Goal: Information Seeking & Learning: Learn about a topic

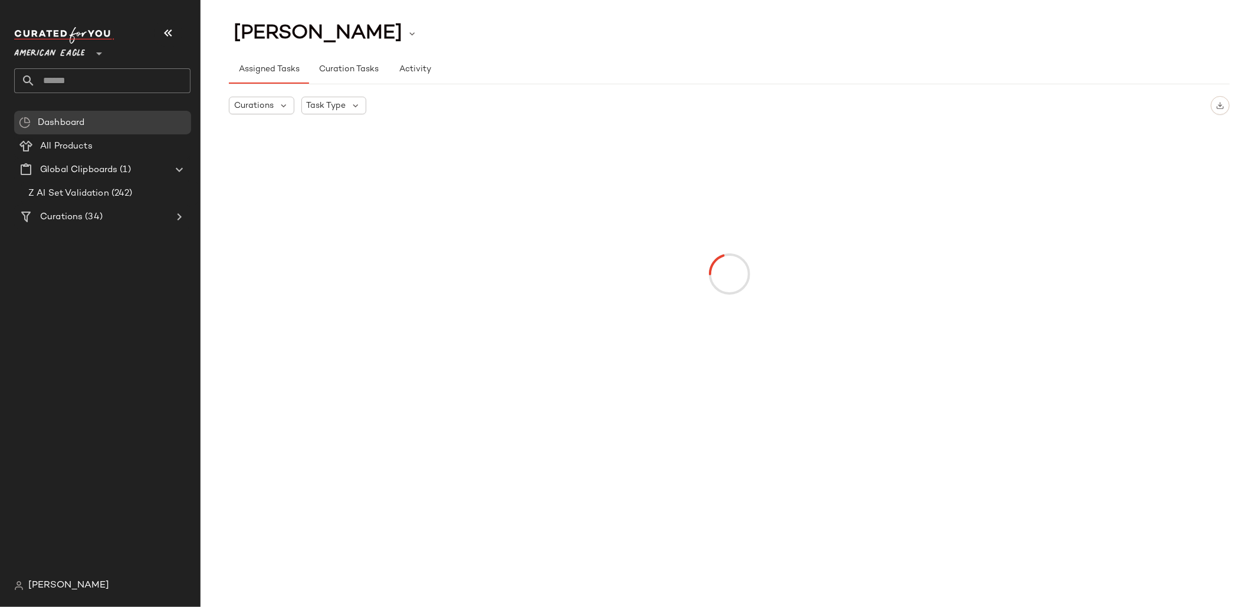
click at [30, 54] on span "American Eagle" at bounding box center [49, 50] width 71 height 21
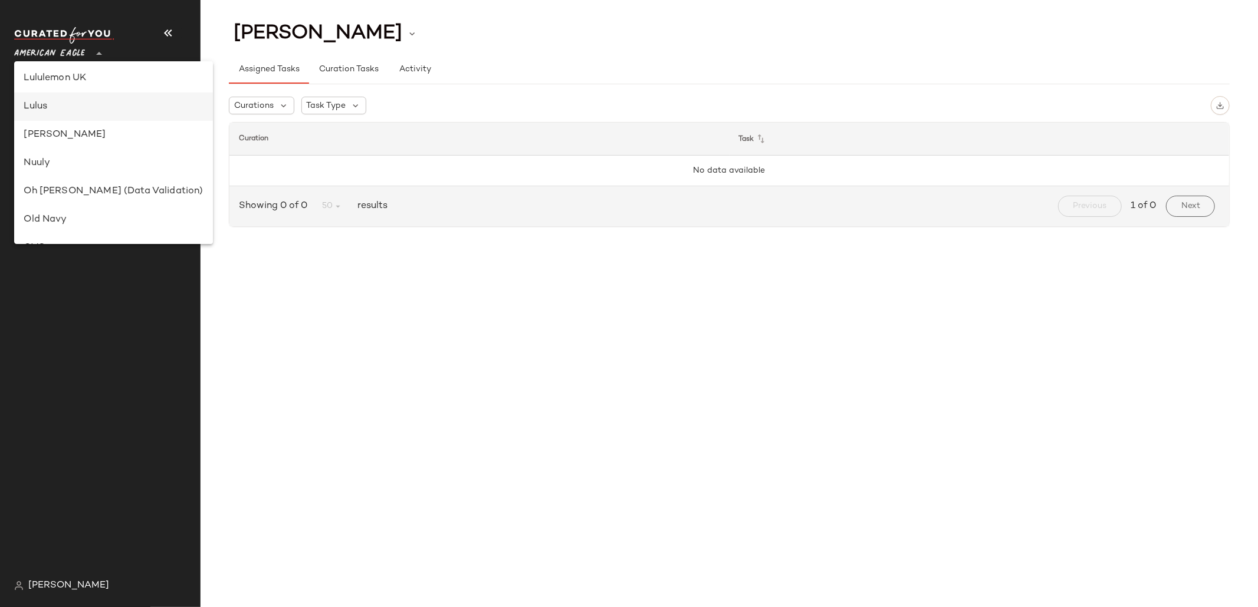
scroll to position [400, 0]
click at [55, 88] on div "Lululemon UK" at bounding box center [113, 77] width 198 height 28
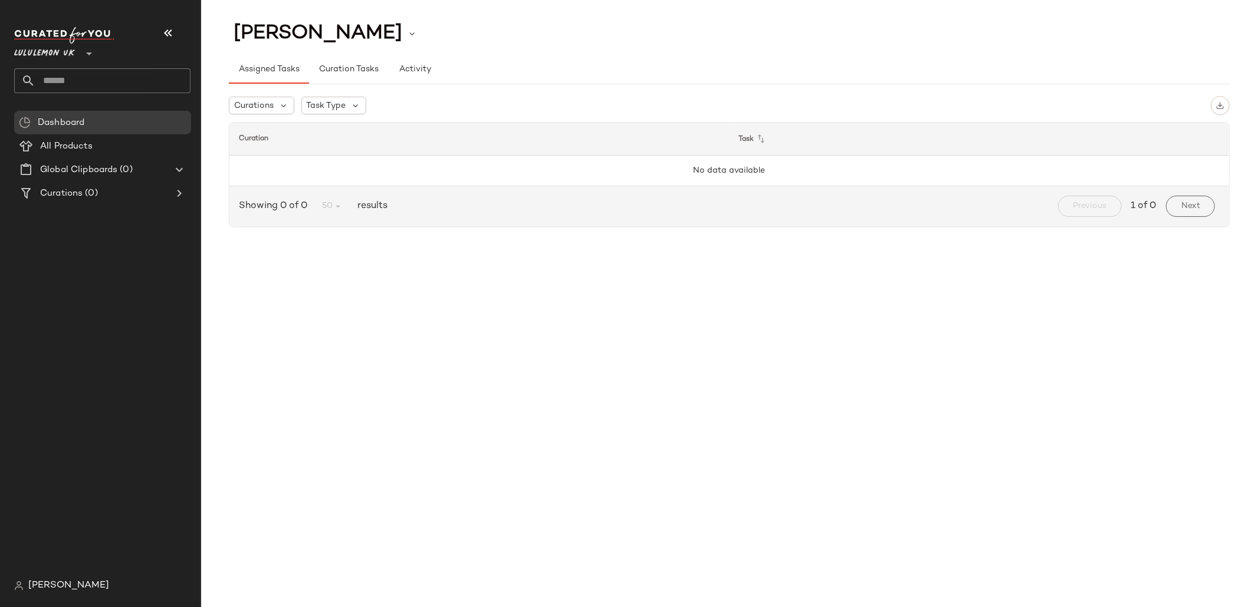
click at [54, 49] on span "Lululemon UK" at bounding box center [44, 50] width 61 height 21
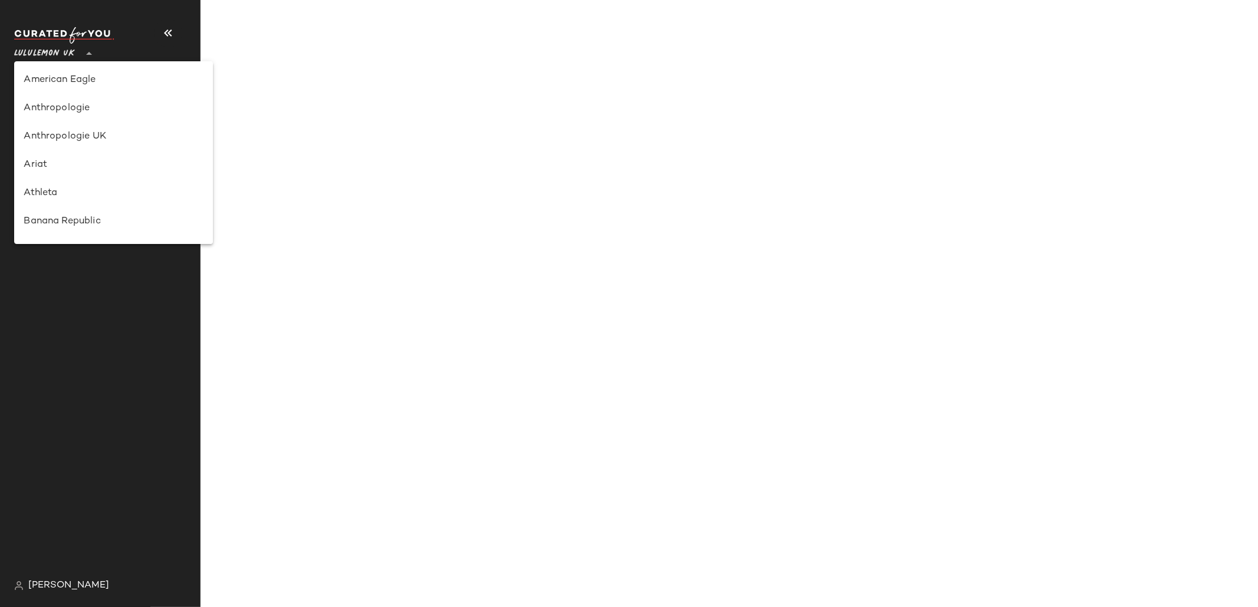
scroll to position [396, 0]
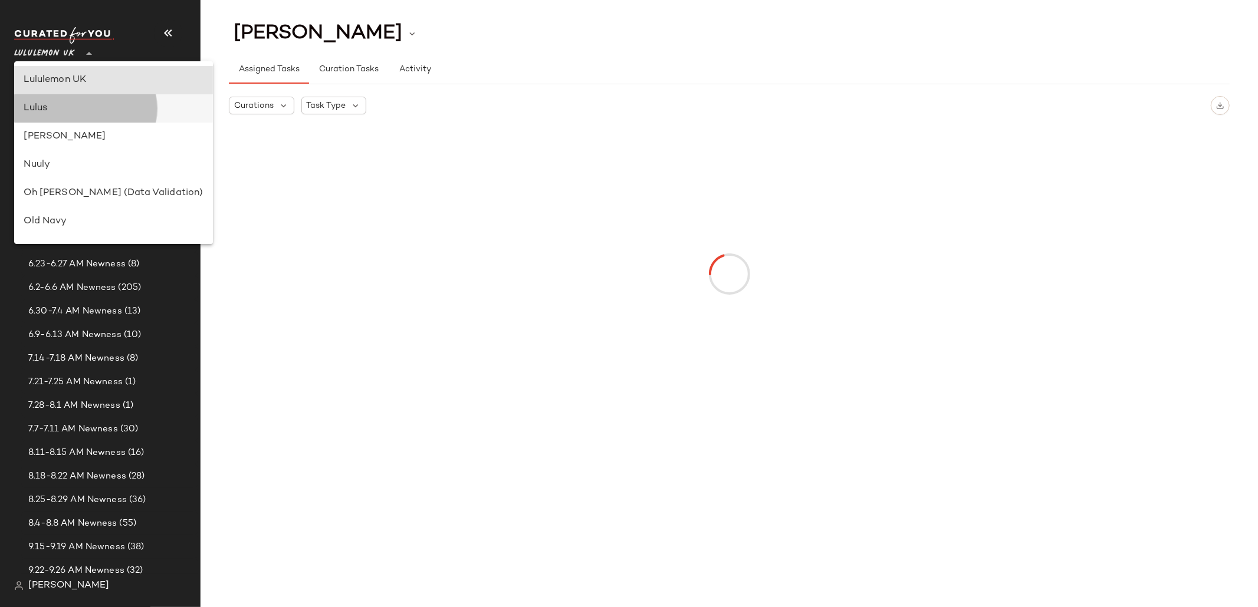
click at [48, 107] on div "Lulus" at bounding box center [113, 108] width 179 height 14
type input "**"
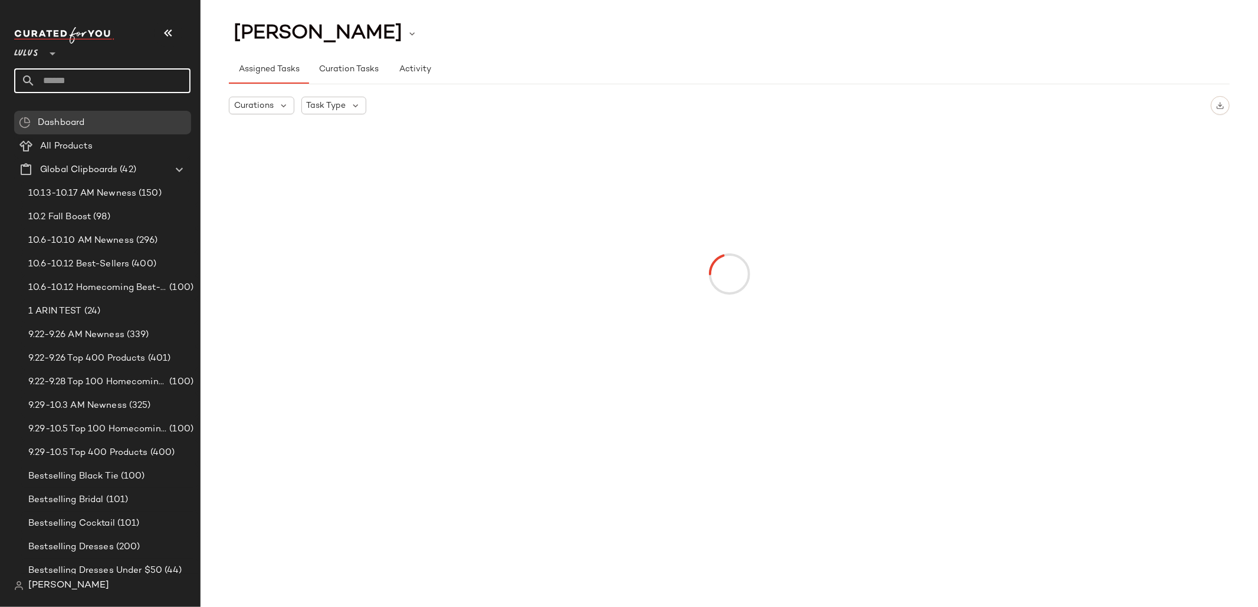
click at [93, 75] on input "text" at bounding box center [112, 80] width 155 height 25
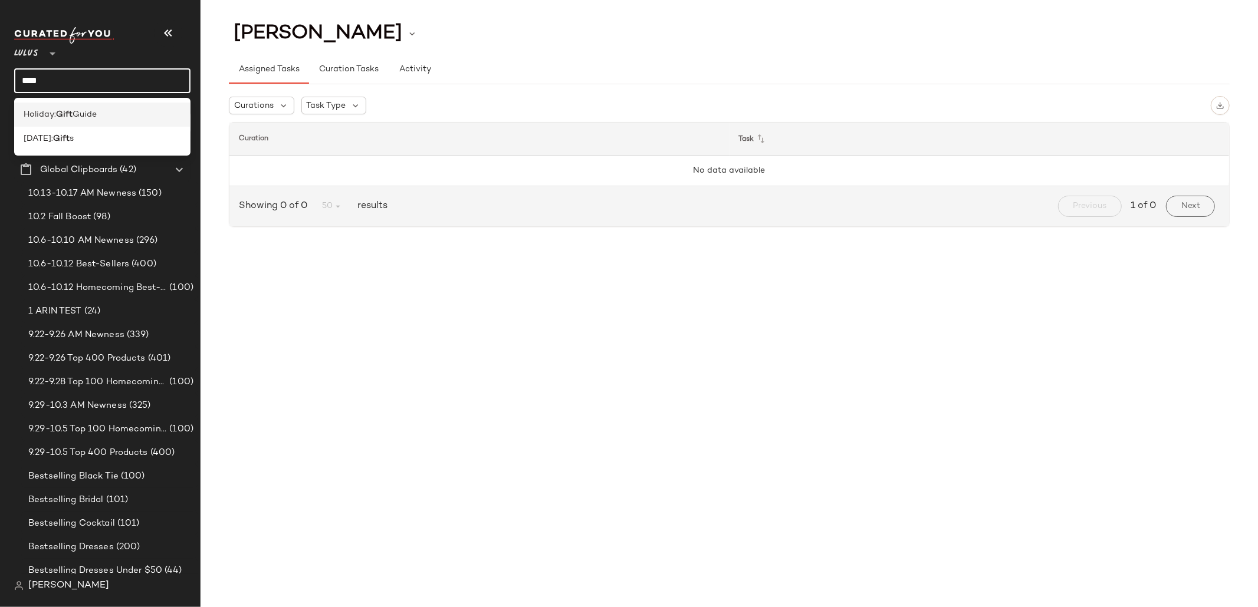
type input "****"
click at [97, 109] on span "Guide" at bounding box center [85, 115] width 24 height 12
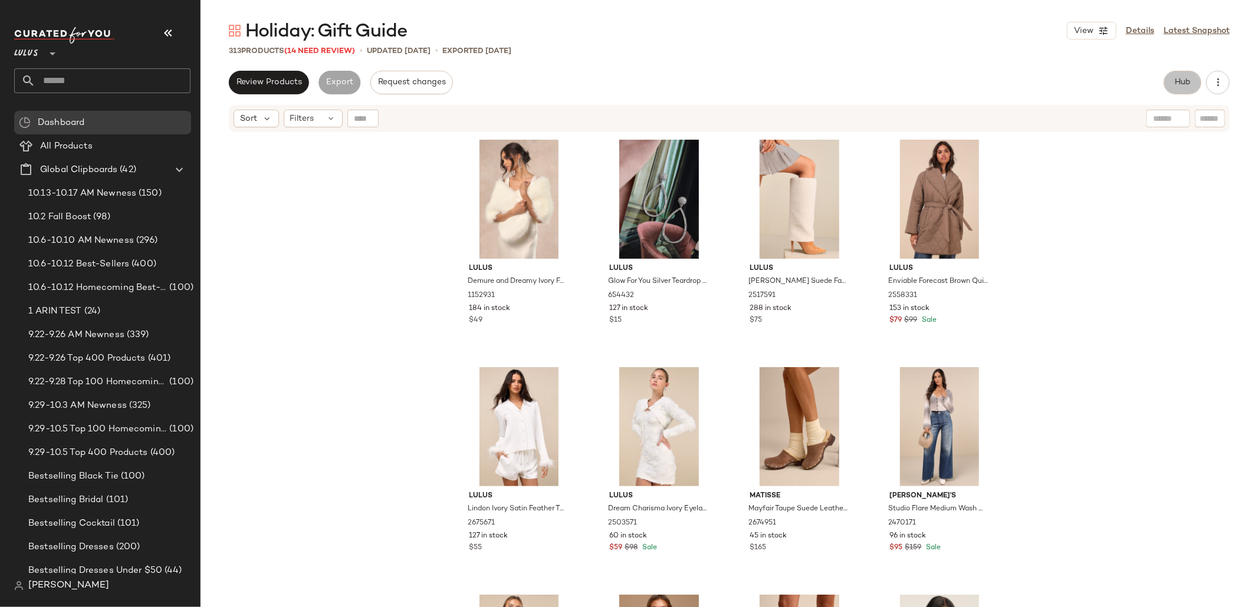
click at [1178, 83] on span "Hub" at bounding box center [1182, 82] width 17 height 9
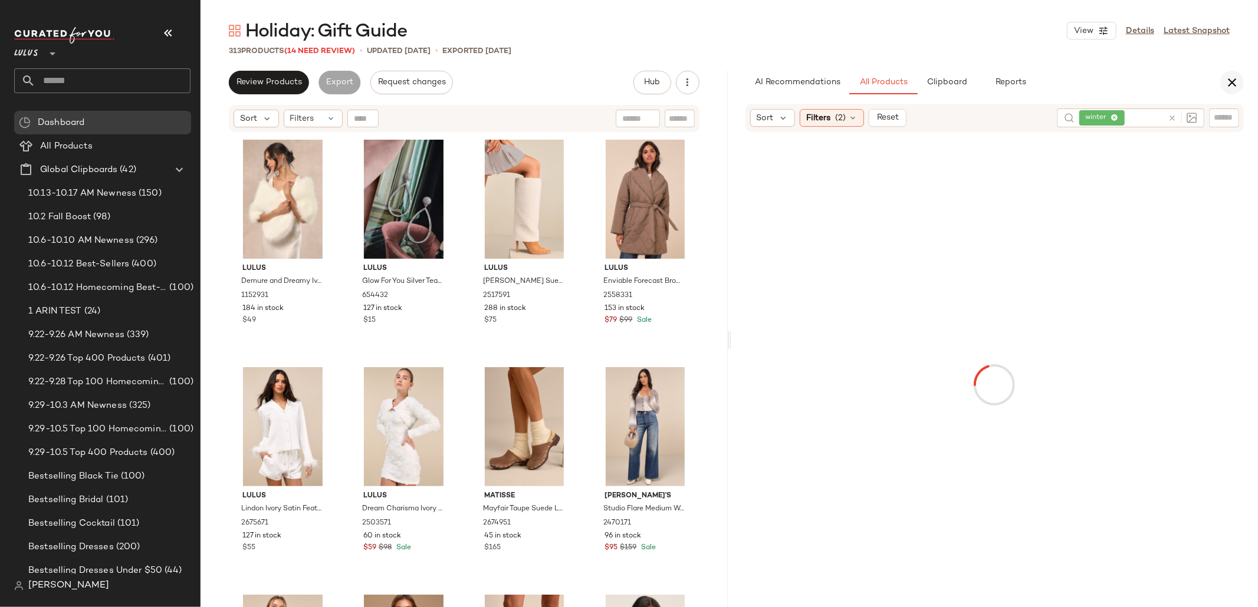
click at [1237, 80] on icon "button" at bounding box center [1232, 82] width 14 height 14
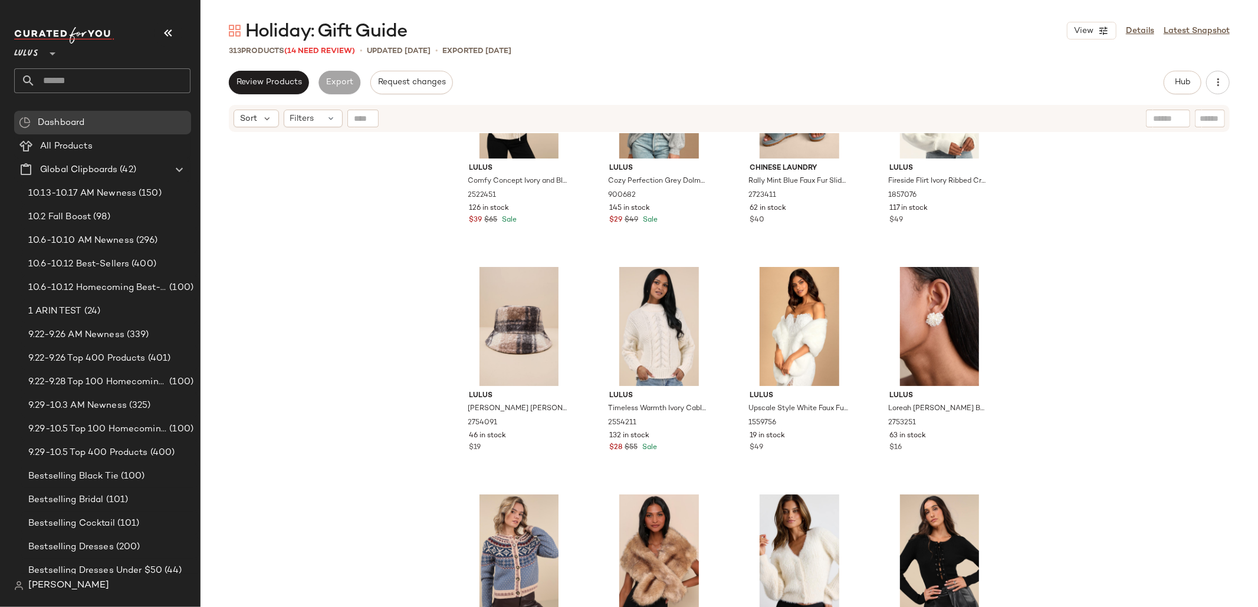
scroll to position [580, 0]
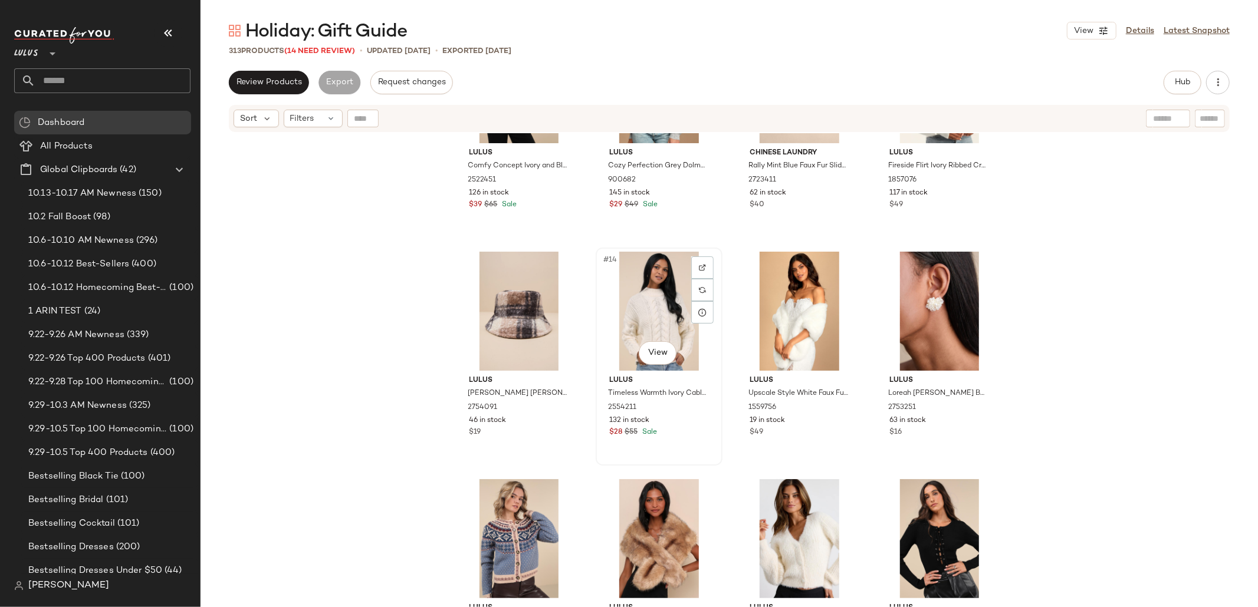
click at [641, 313] on div "#14 View" at bounding box center [659, 311] width 119 height 119
click at [654, 348] on body "Lulus ** Dashboard All Products Global Clipboards (42) 10.13-10.17 AM Newness (…" at bounding box center [629, 303] width 1258 height 607
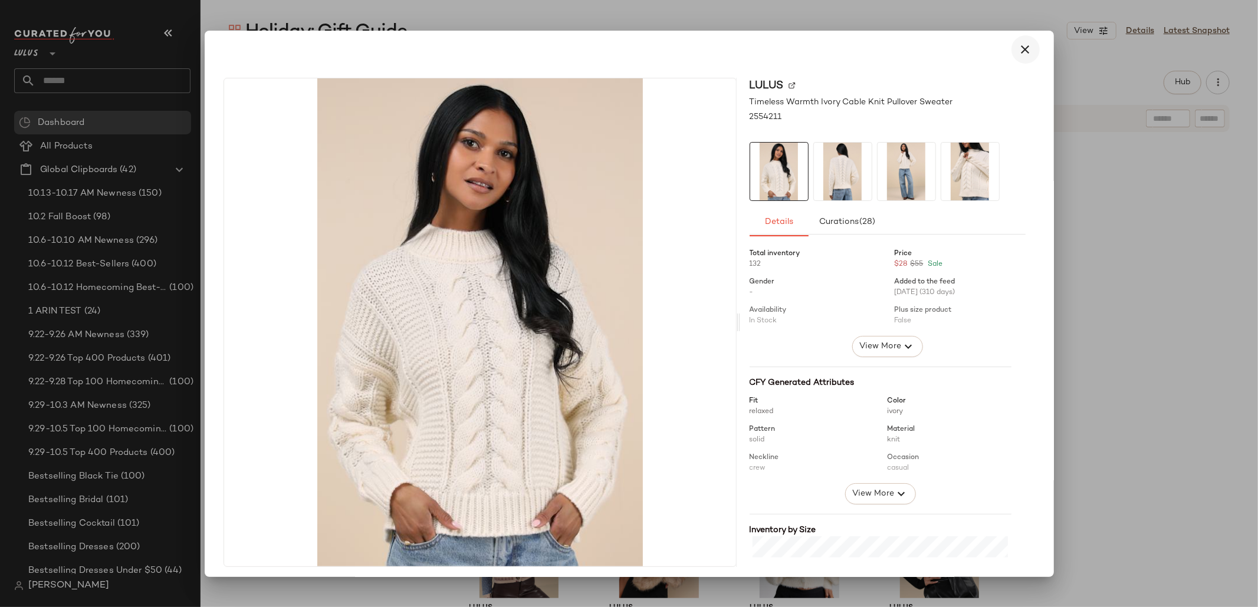
click at [1019, 49] on icon "button" at bounding box center [1026, 49] width 14 height 14
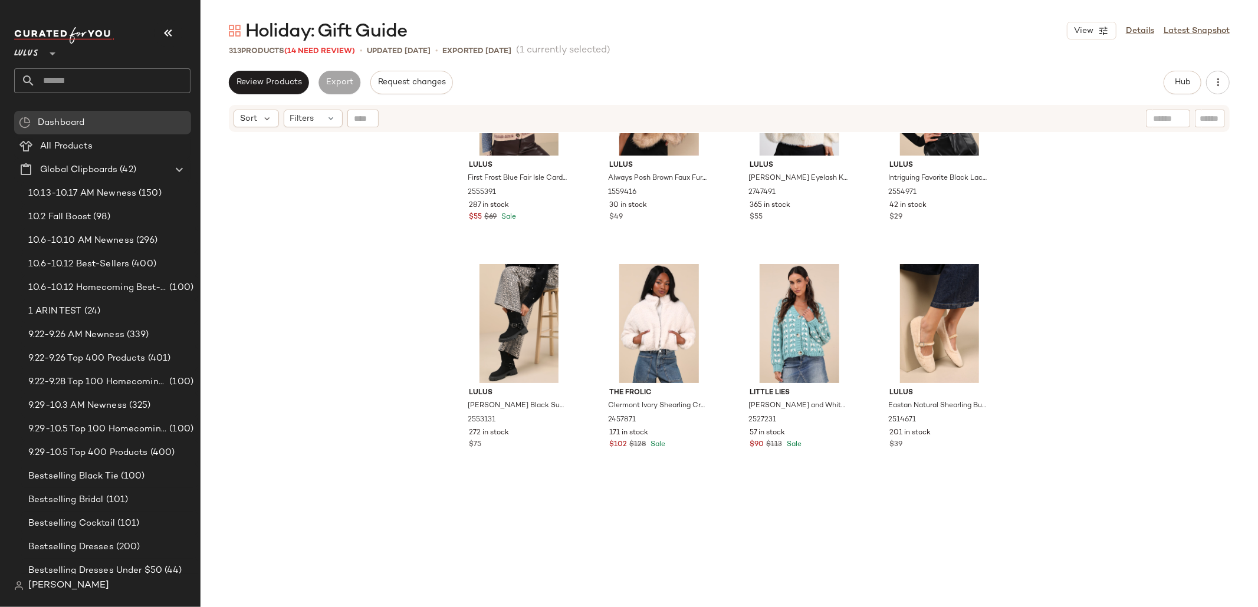
scroll to position [1482, 0]
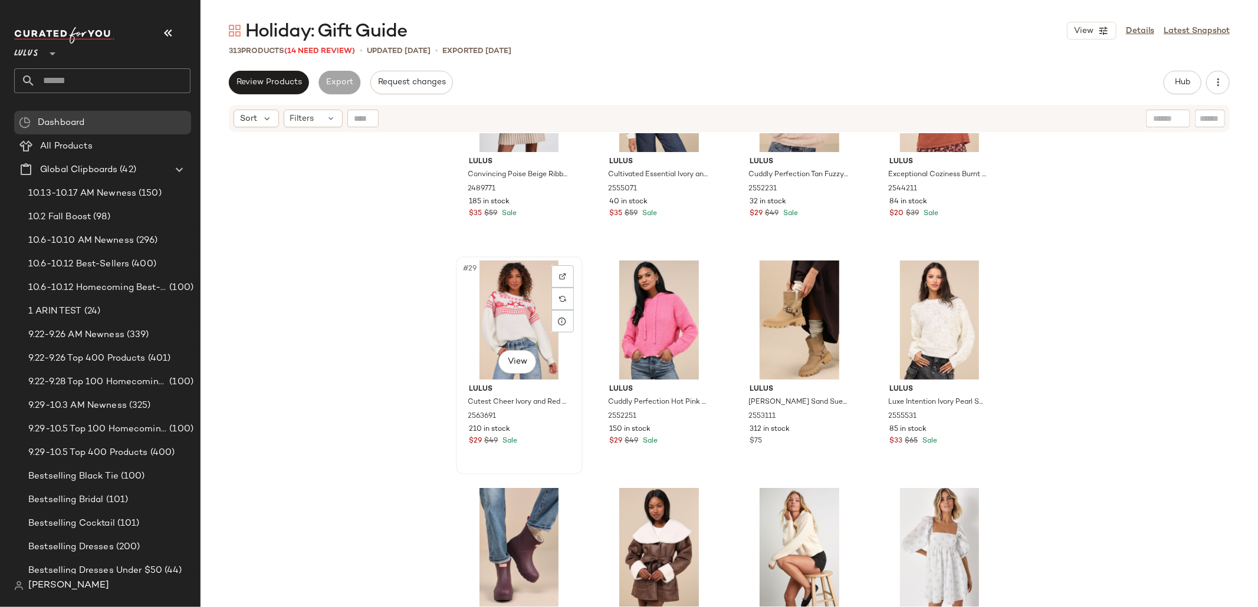
click at [492, 317] on div "#29 View" at bounding box center [519, 320] width 119 height 119
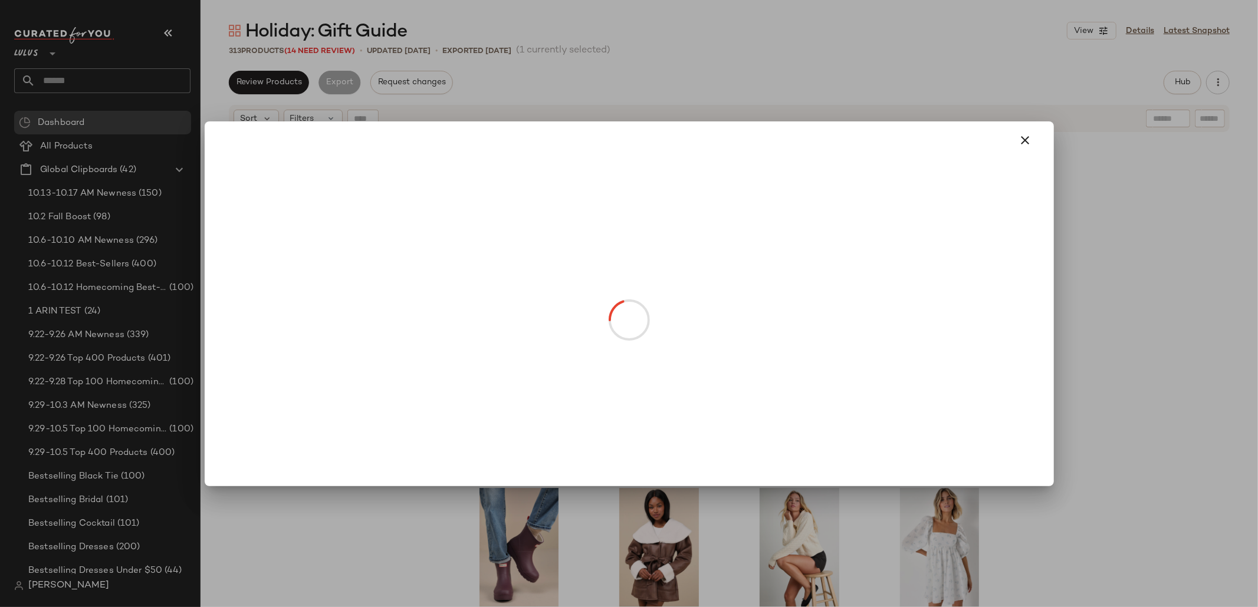
click at [512, 361] on body "Lulus ** Dashboard All Products Global Clipboards (42) 10.13-10.17 AM Newness (…" at bounding box center [629, 303] width 1258 height 607
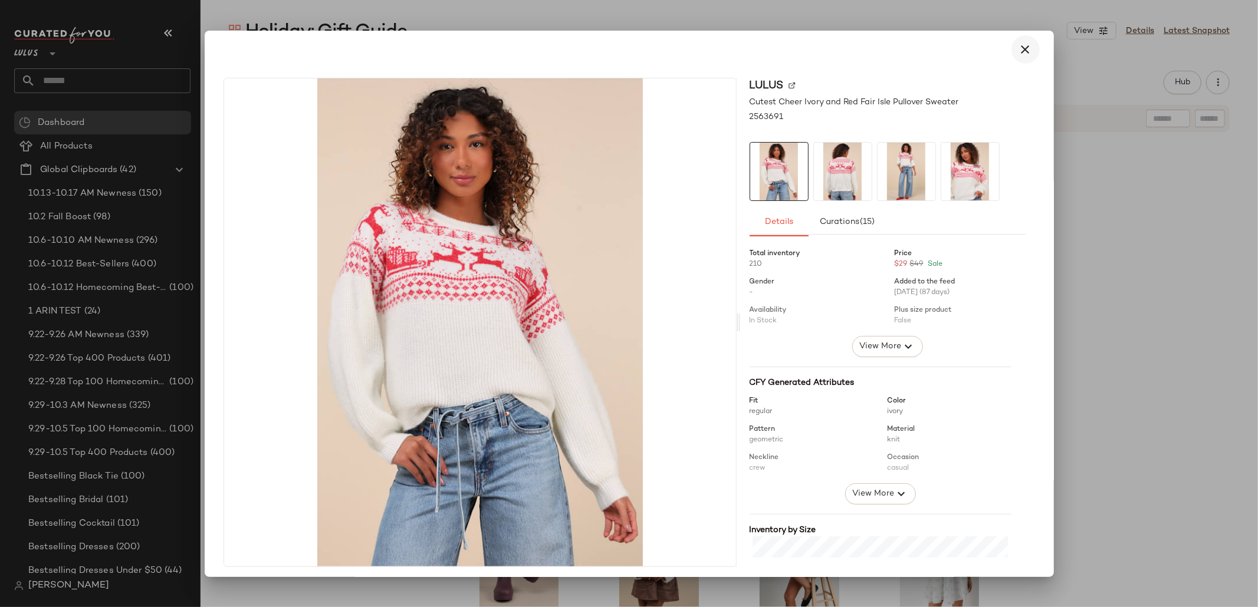
click at [1019, 48] on icon "button" at bounding box center [1026, 49] width 14 height 14
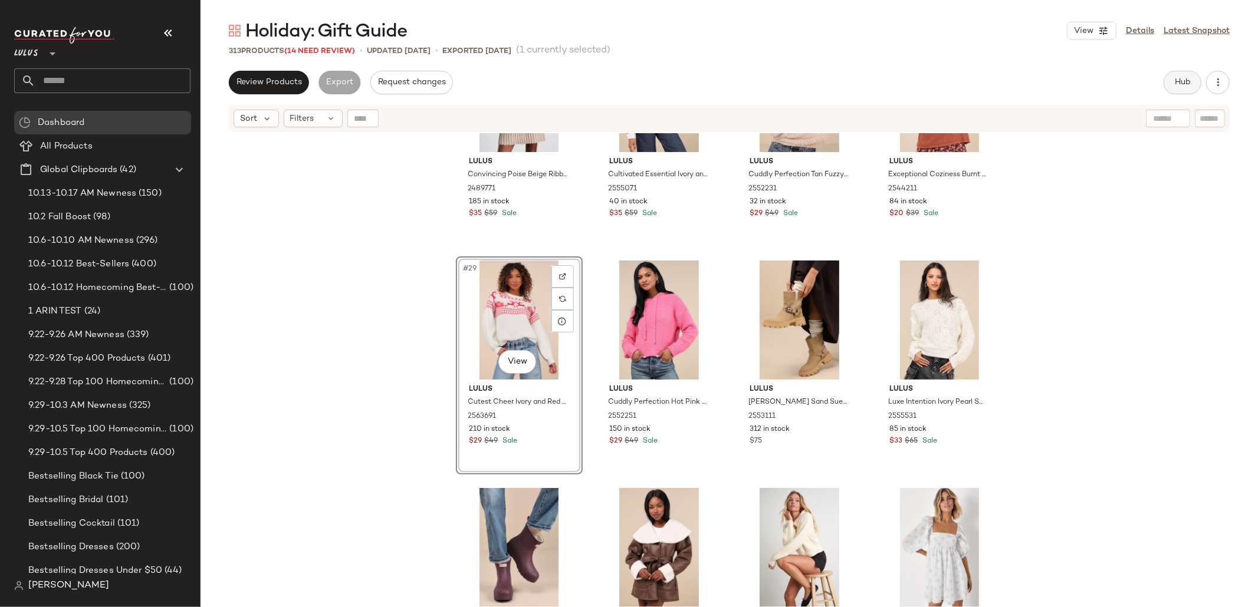
click at [1177, 76] on button "Hub" at bounding box center [1183, 83] width 38 height 24
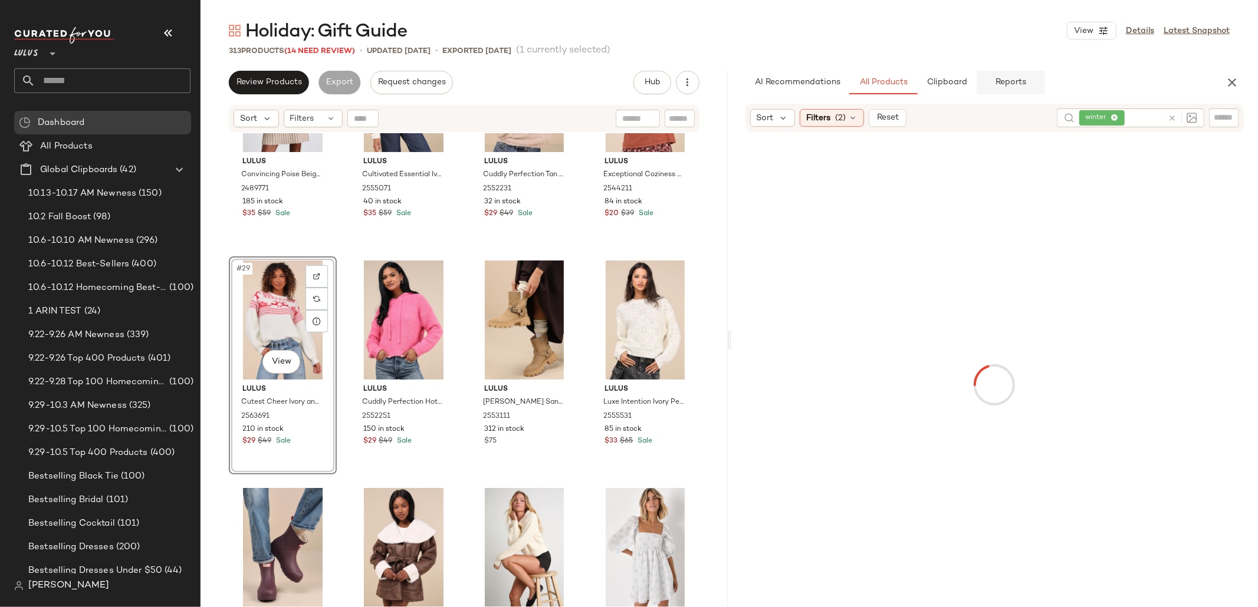
click at [996, 93] on button "Reports" at bounding box center [1011, 83] width 68 height 24
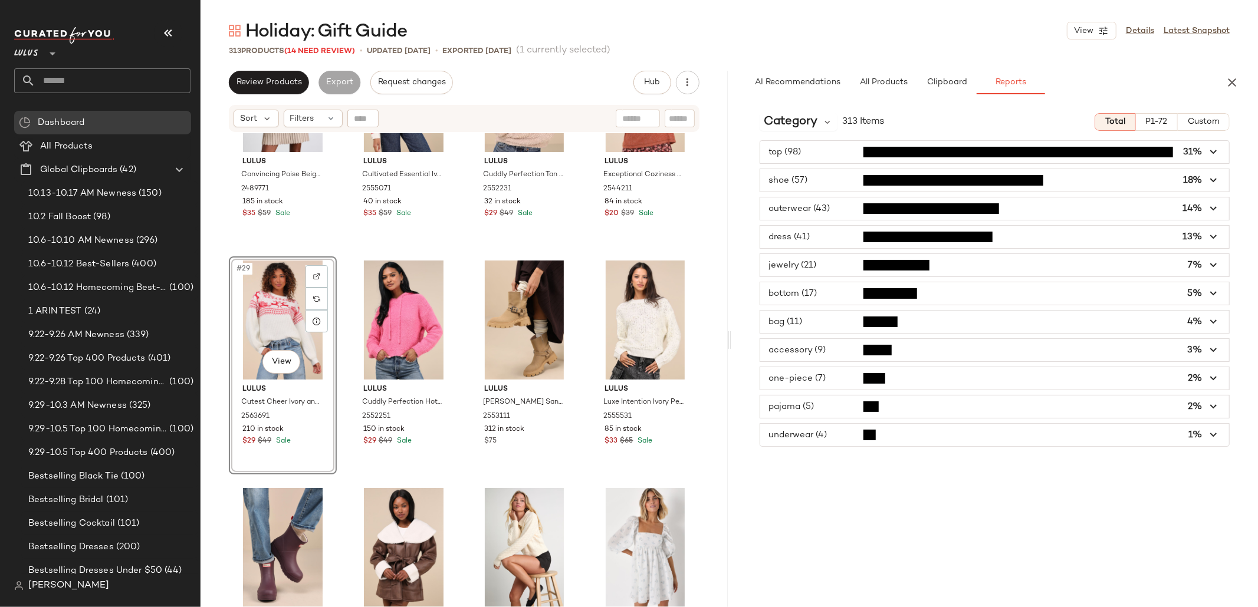
click at [780, 150] on span "button" at bounding box center [994, 152] width 469 height 22
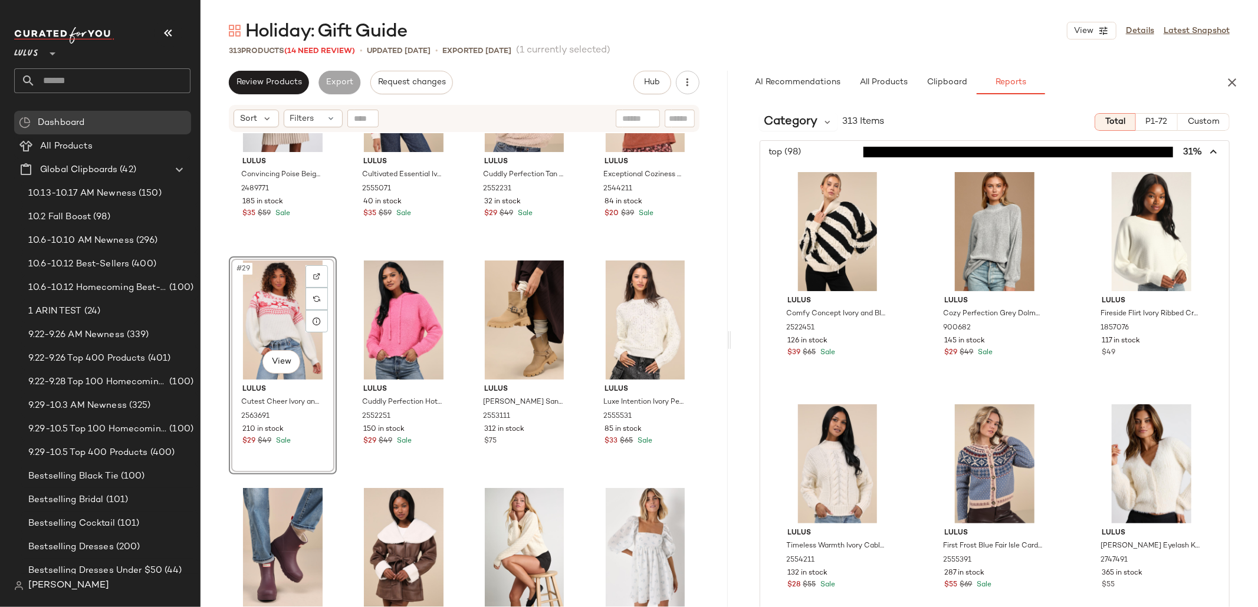
click at [791, 141] on span "button" at bounding box center [994, 152] width 469 height 22
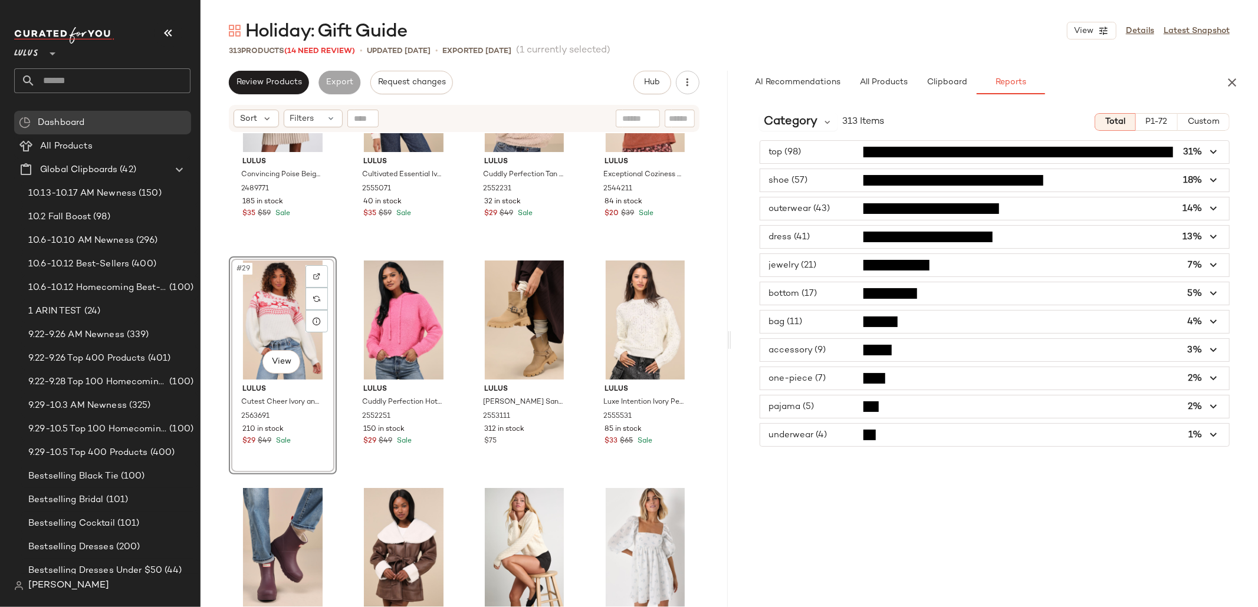
click at [772, 105] on div "Category 313 Items Total P1-72 Custom top (98) 31% Lulus Comfy Concept Ivory an…" at bounding box center [994, 357] width 527 height 506
click at [783, 115] on span "Category" at bounding box center [791, 122] width 54 height 18
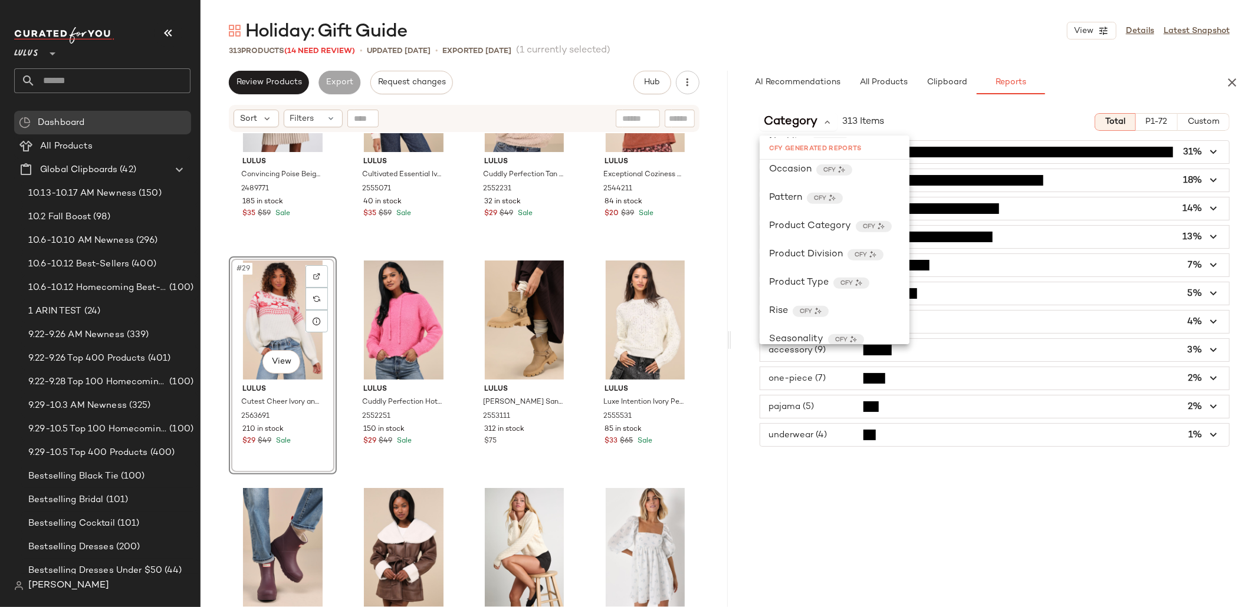
scroll to position [727, 0]
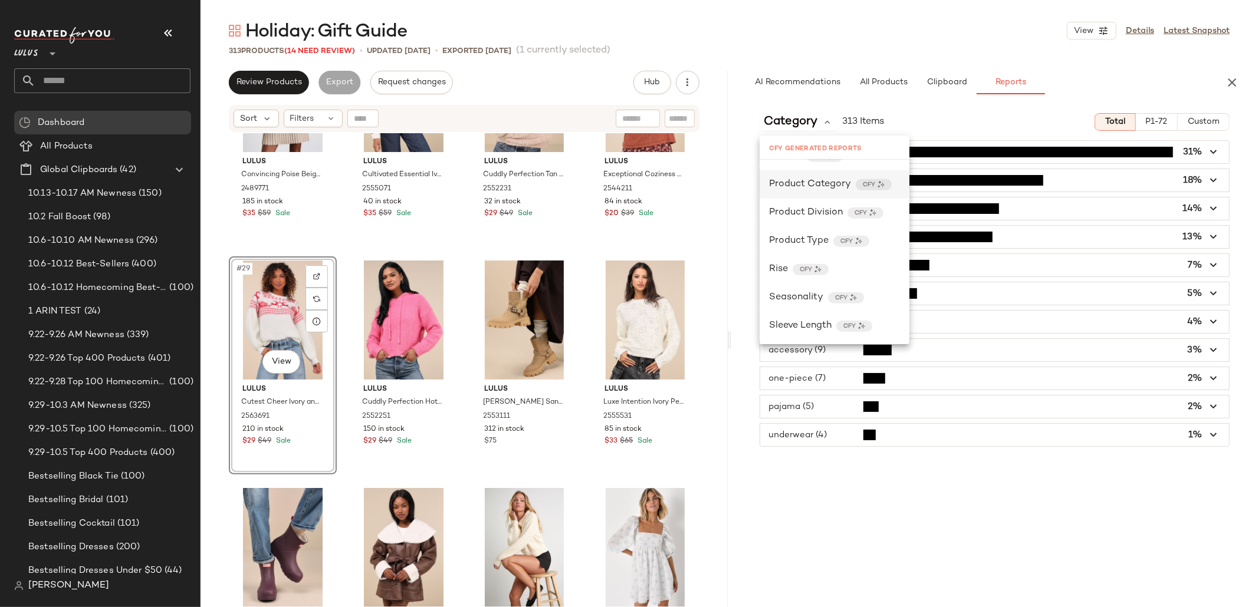
click at [793, 190] on span "Product Category" at bounding box center [810, 185] width 82 height 14
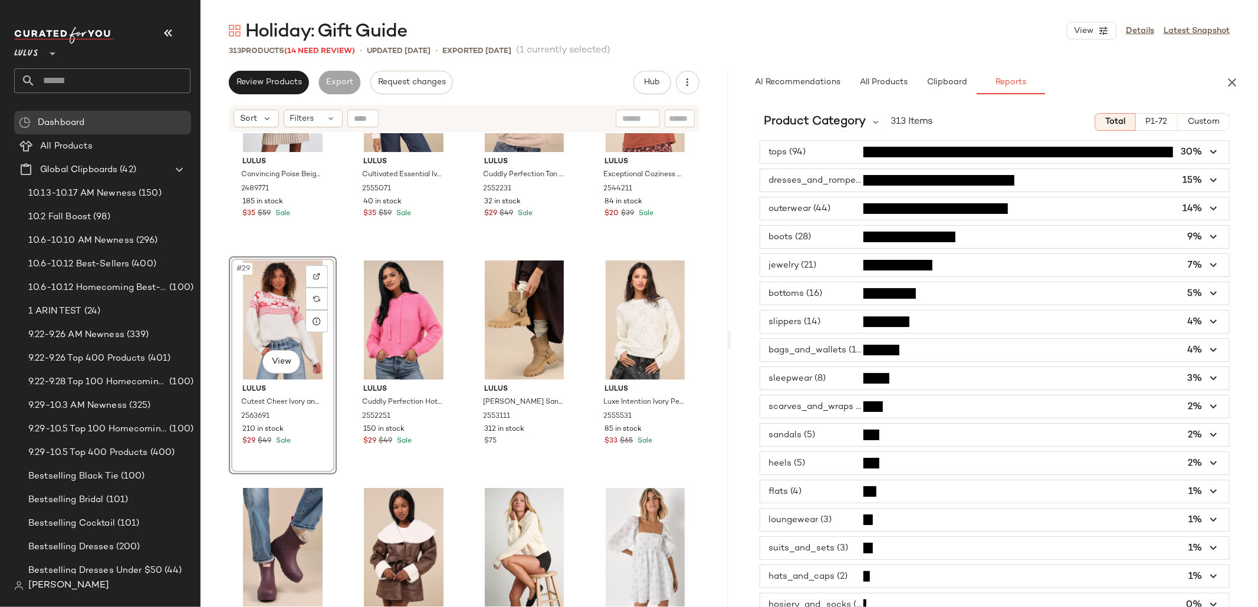
click at [803, 153] on span "button" at bounding box center [994, 152] width 469 height 22
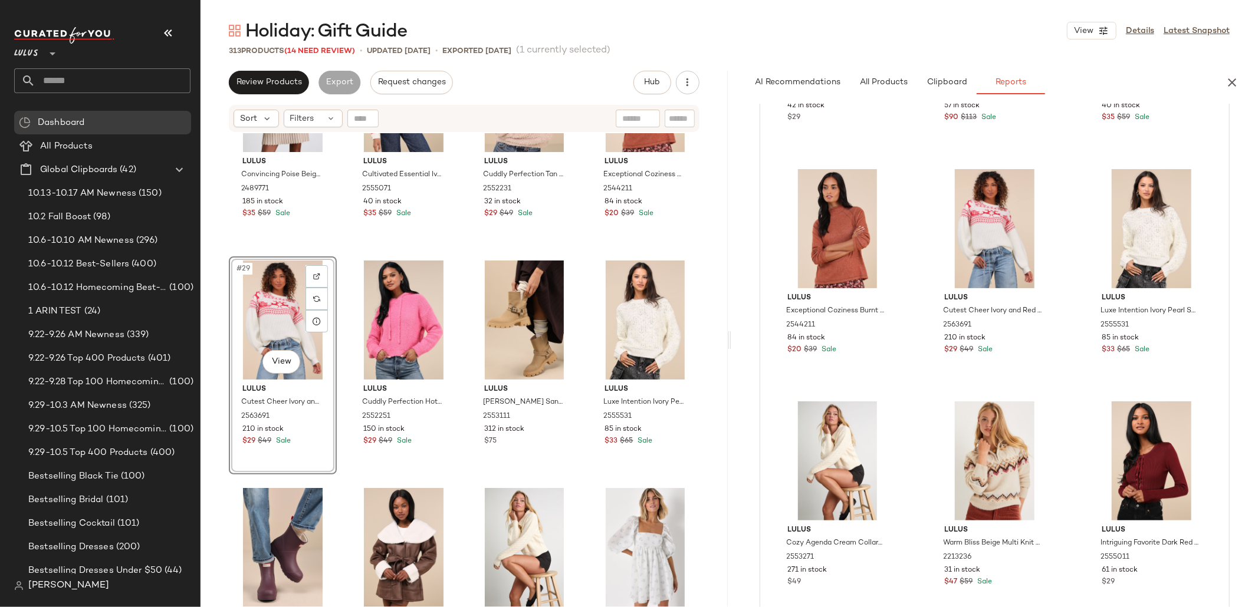
scroll to position [0, 0]
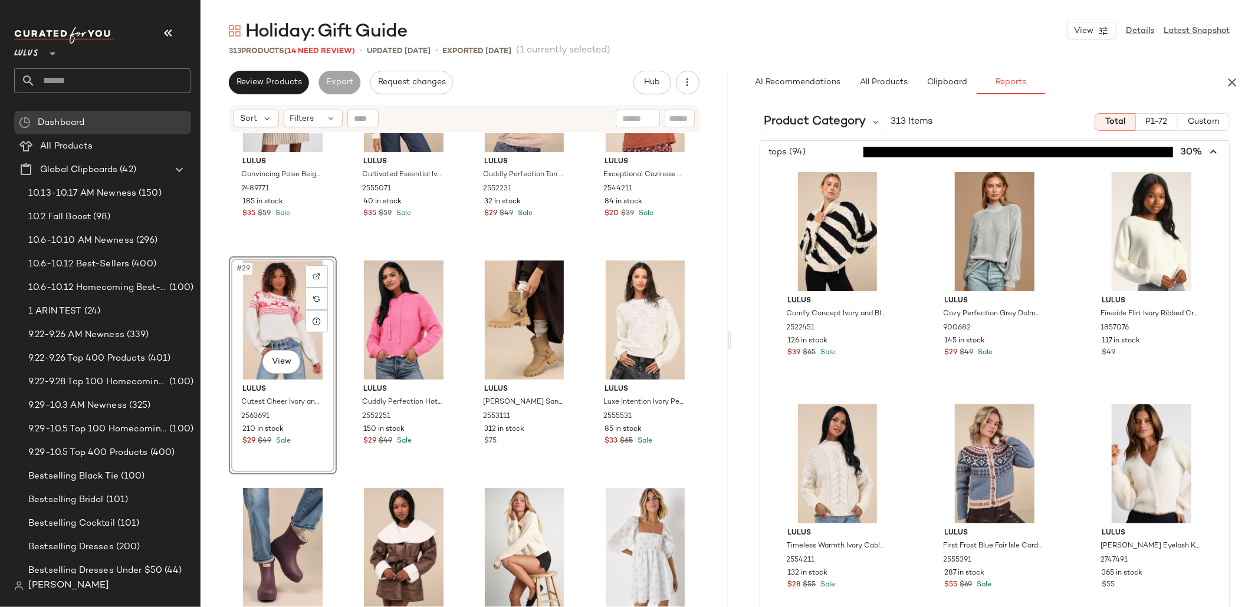
click at [793, 148] on span "button" at bounding box center [994, 152] width 469 height 22
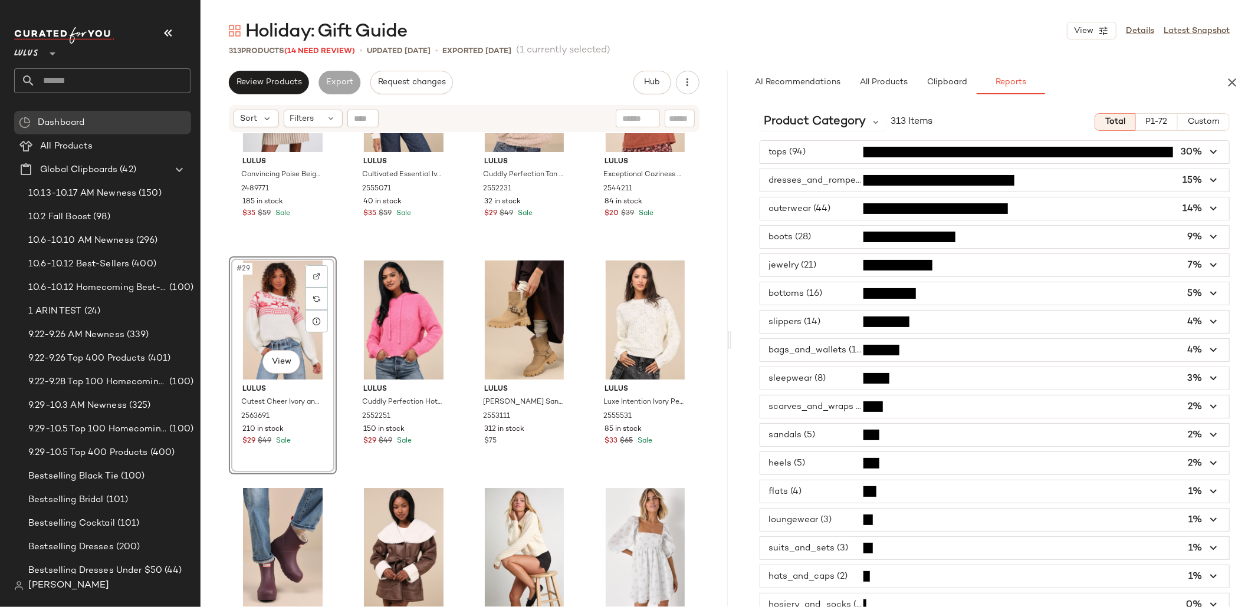
click at [802, 175] on span "button" at bounding box center [994, 180] width 469 height 22
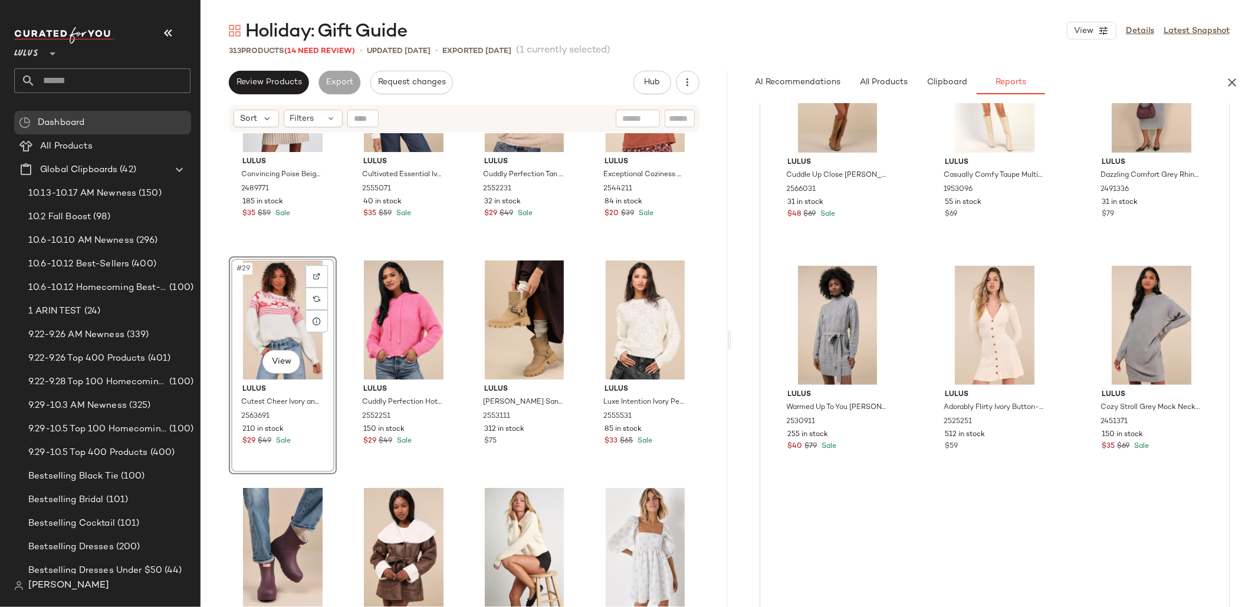
scroll to position [400, 0]
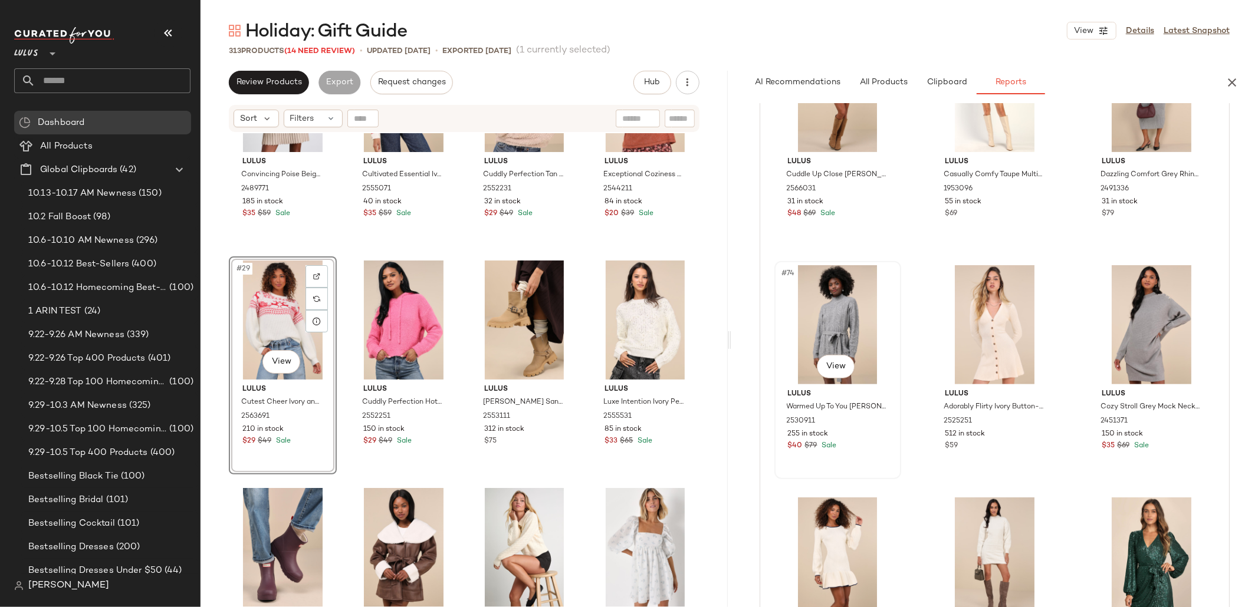
click at [808, 308] on div "#74 View" at bounding box center [838, 324] width 119 height 119
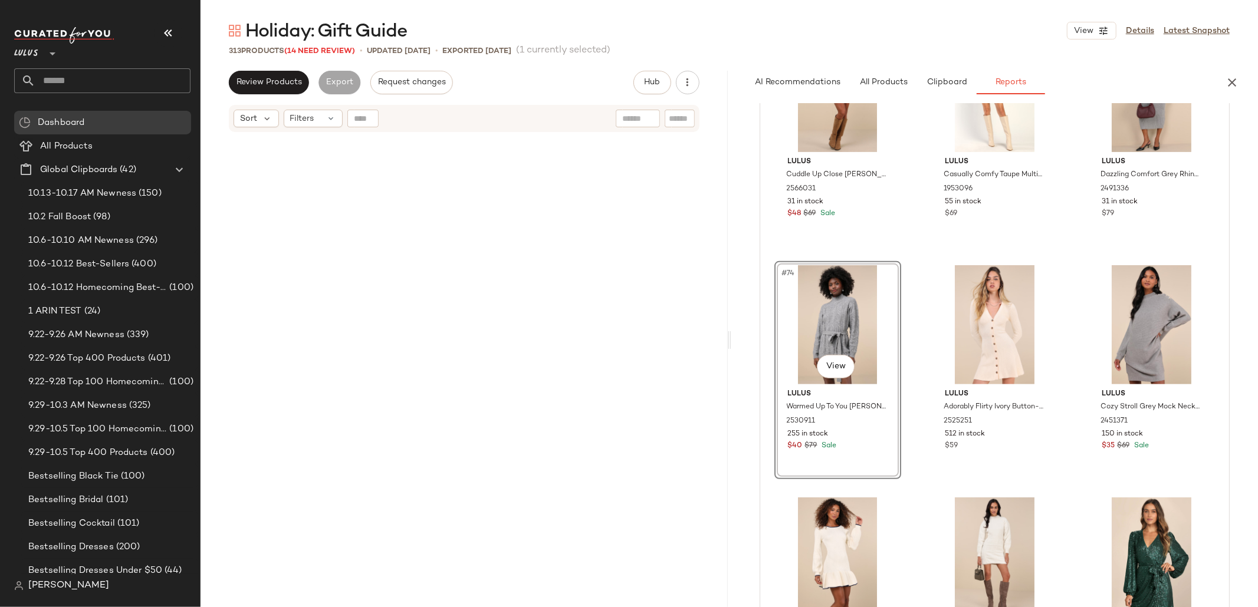
scroll to position [3870, 0]
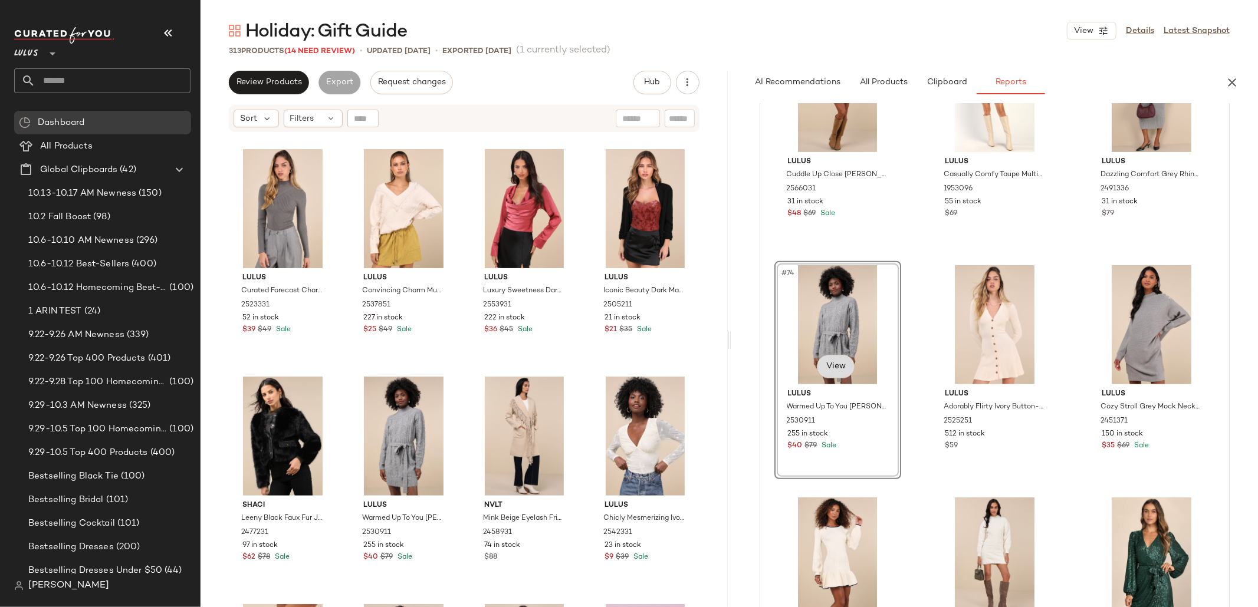
click at [828, 364] on span "View" at bounding box center [836, 366] width 20 height 9
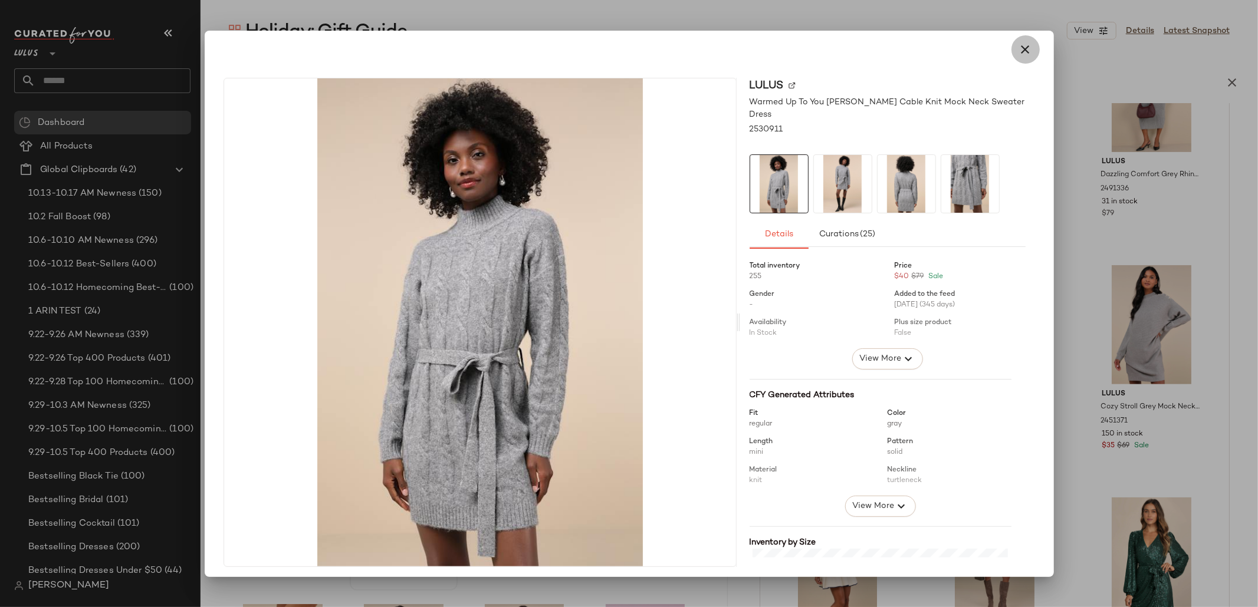
click at [1019, 44] on icon "button" at bounding box center [1026, 49] width 14 height 14
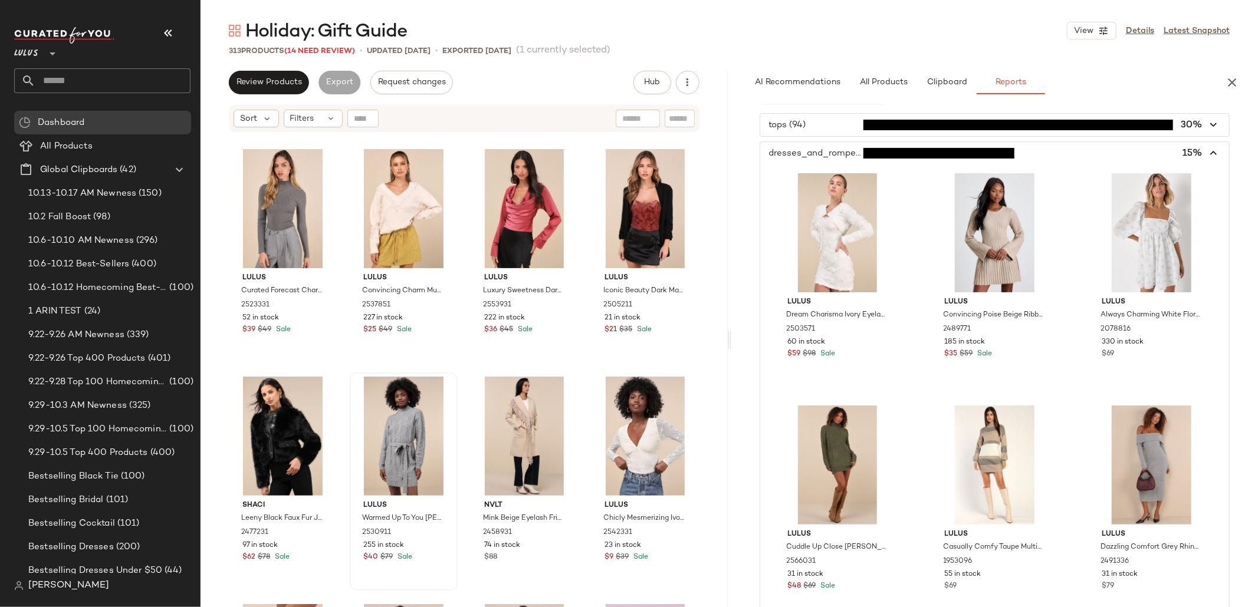
scroll to position [0, 0]
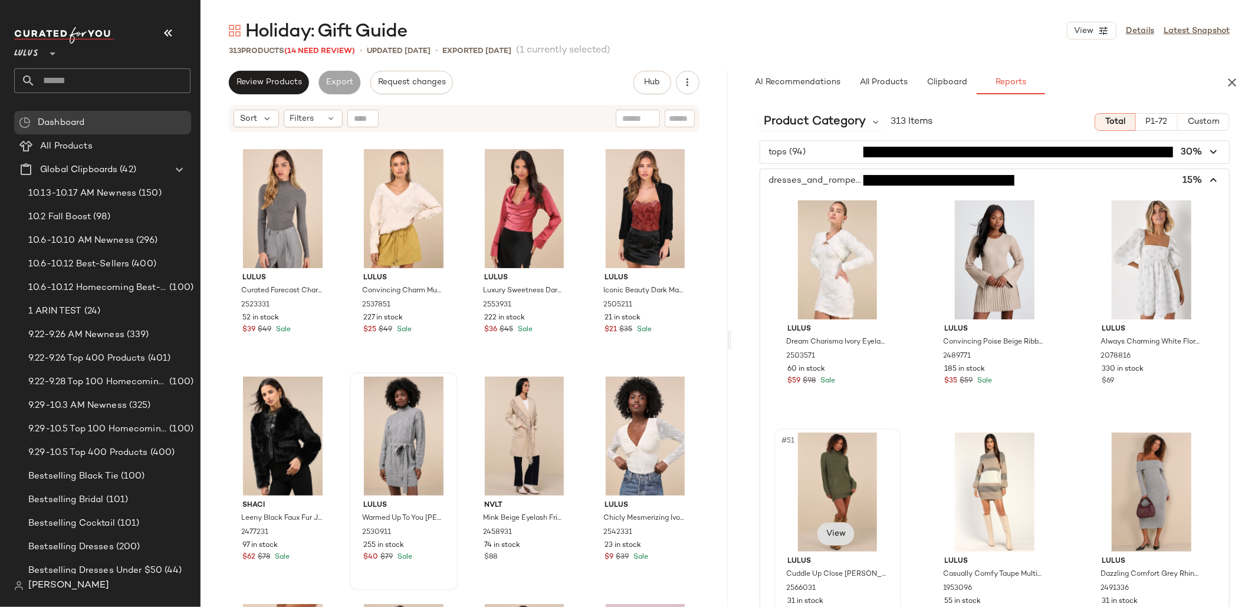
click at [840, 530] on span "View" at bounding box center [836, 534] width 20 height 9
click at [831, 524] on button "View" at bounding box center [836, 535] width 38 height 24
click at [844, 534] on span "View" at bounding box center [836, 534] width 20 height 9
click at [849, 478] on div "#51 View" at bounding box center [838, 492] width 119 height 119
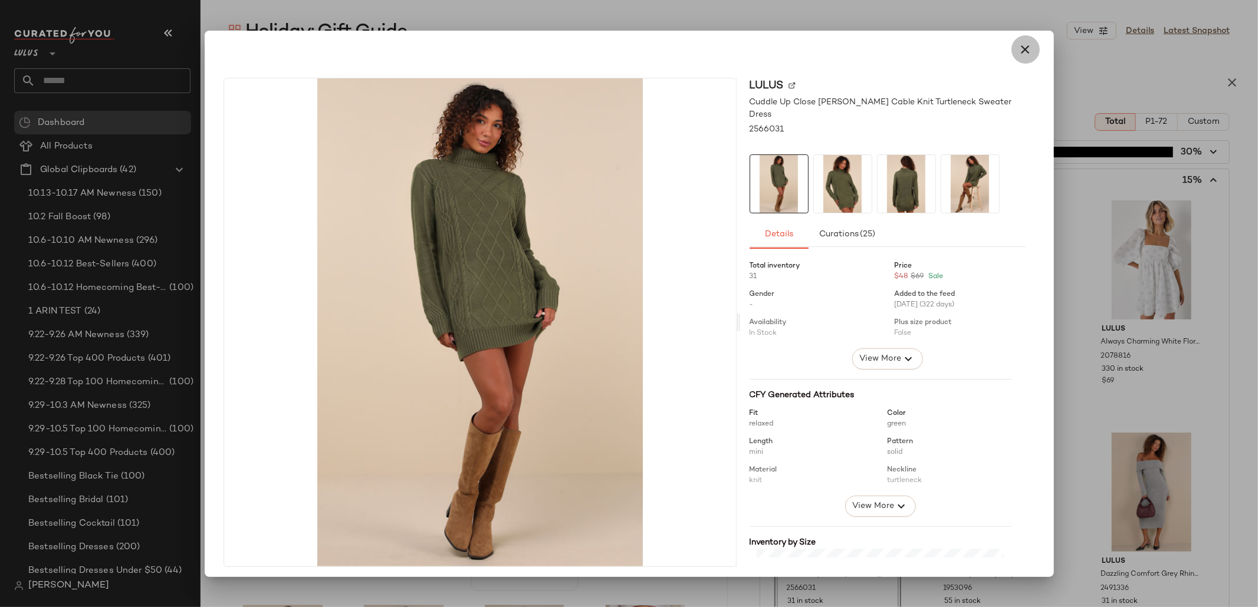
click at [1019, 54] on icon "button" at bounding box center [1026, 49] width 14 height 14
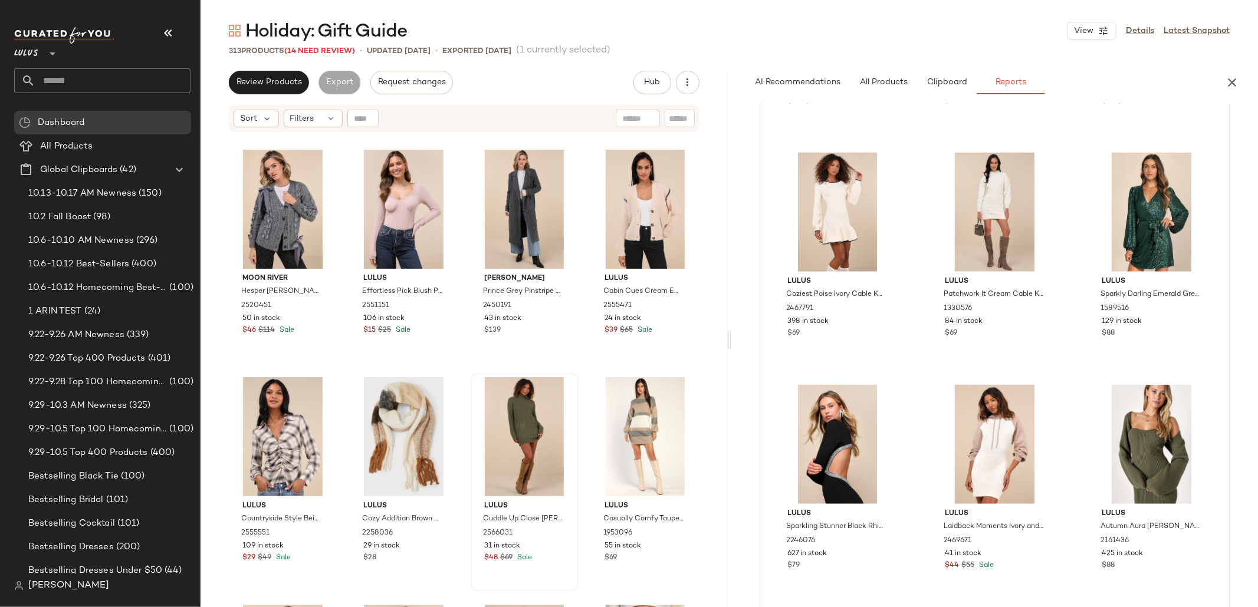
scroll to position [0, 0]
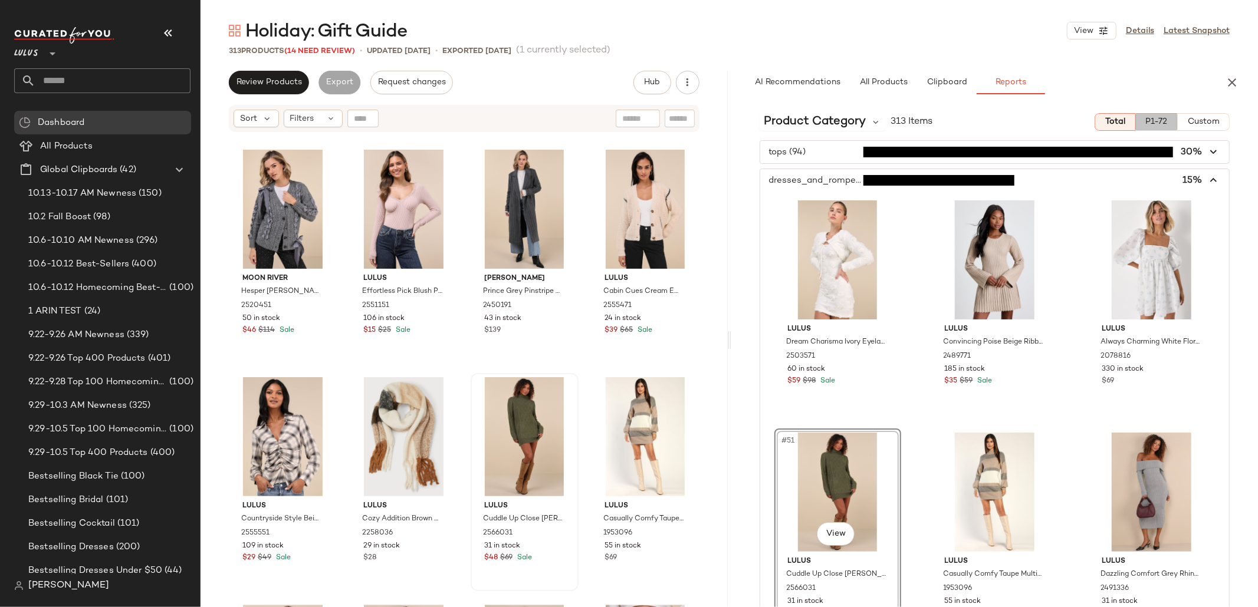
click at [1149, 123] on span "P1-72" at bounding box center [1156, 121] width 22 height 9
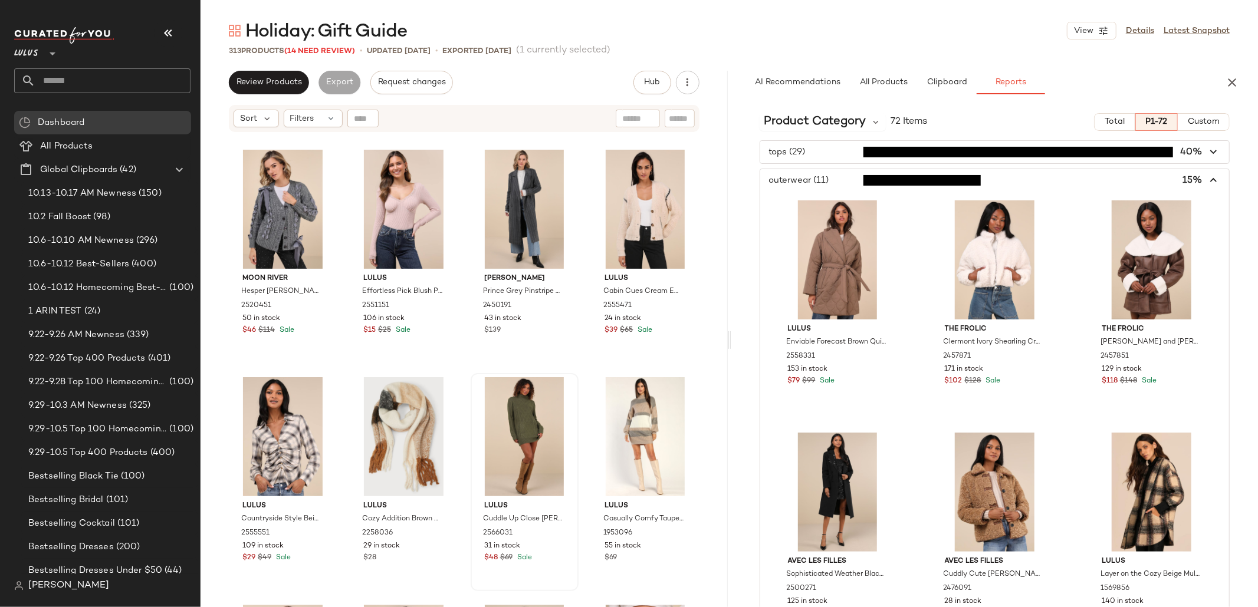
click at [827, 178] on span "button" at bounding box center [994, 180] width 469 height 22
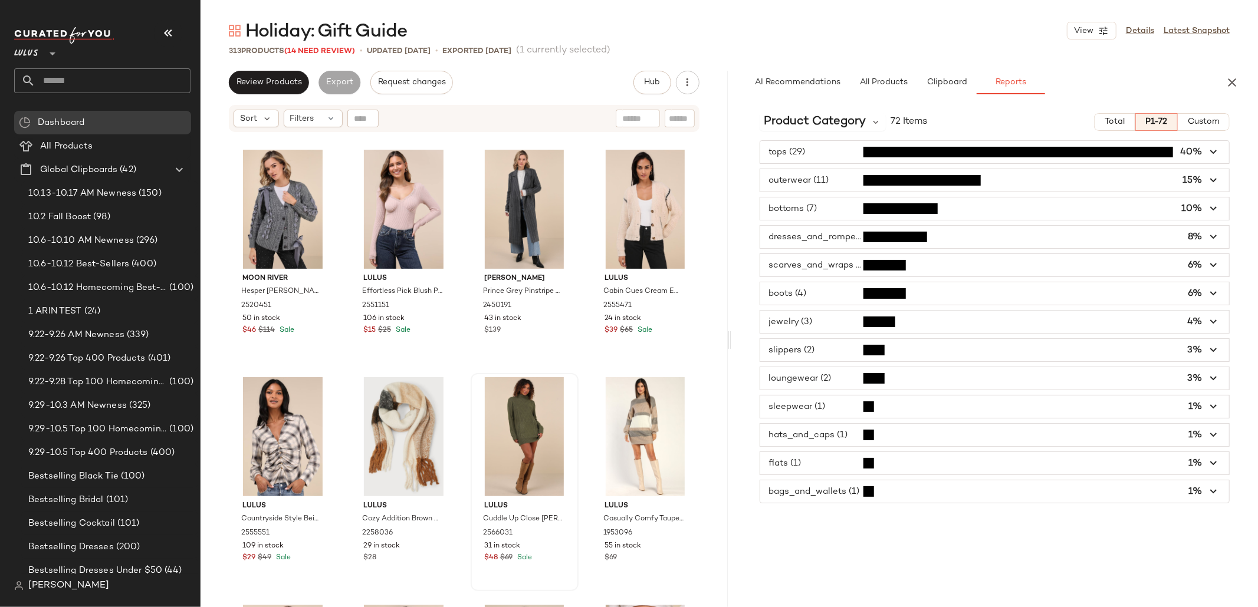
click at [803, 244] on span "button" at bounding box center [994, 237] width 469 height 22
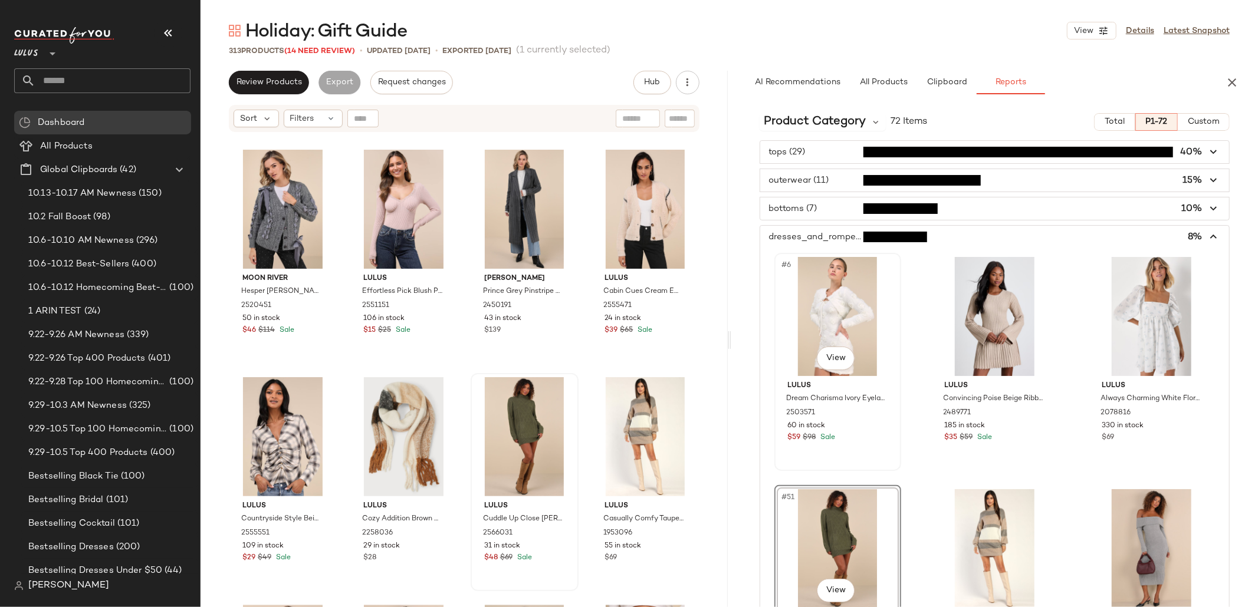
click at [822, 323] on div "#6 View" at bounding box center [838, 316] width 119 height 119
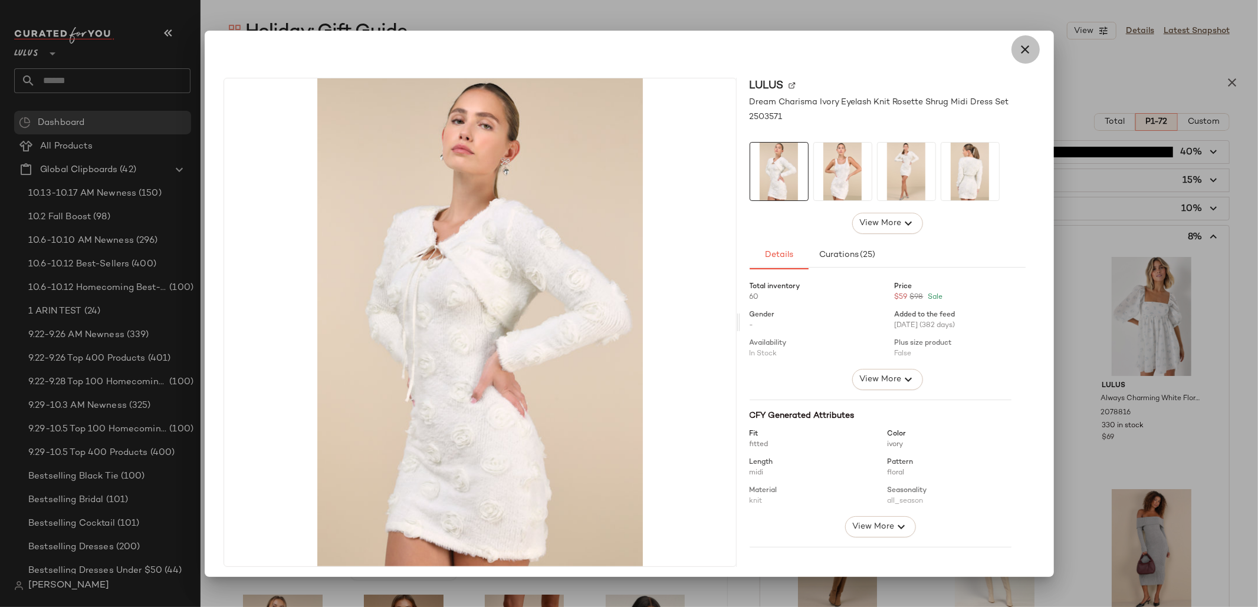
click at [1032, 52] on button "button" at bounding box center [1025, 49] width 28 height 28
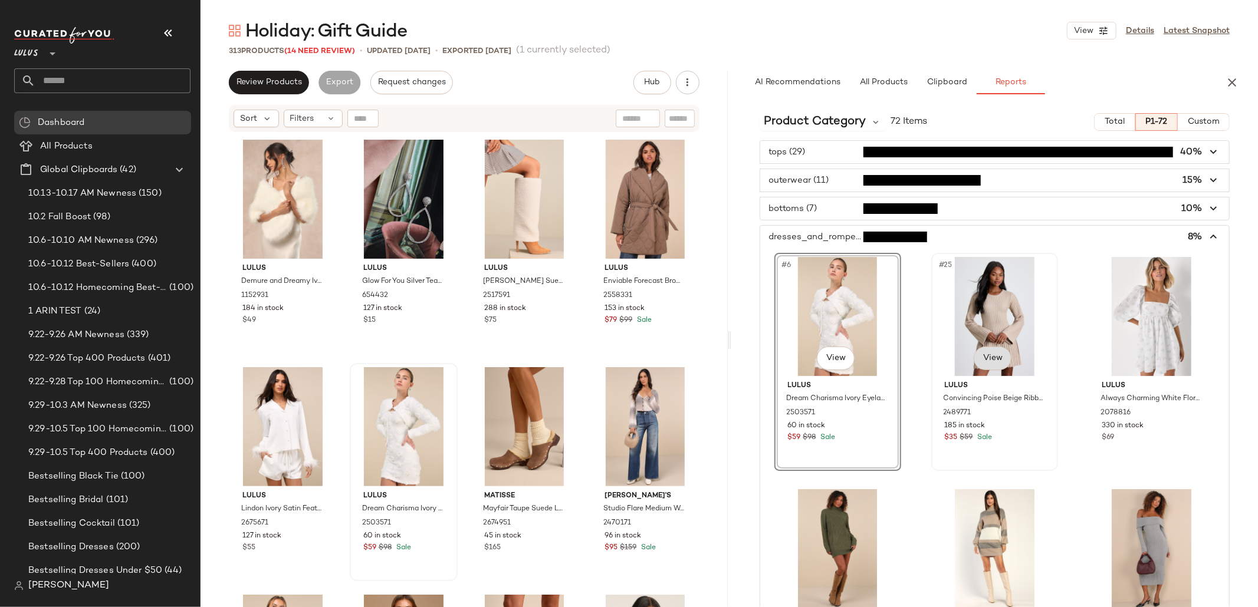
click at [986, 352] on button "View" at bounding box center [993, 359] width 38 height 24
click at [954, 298] on div "#25 View" at bounding box center [994, 316] width 119 height 119
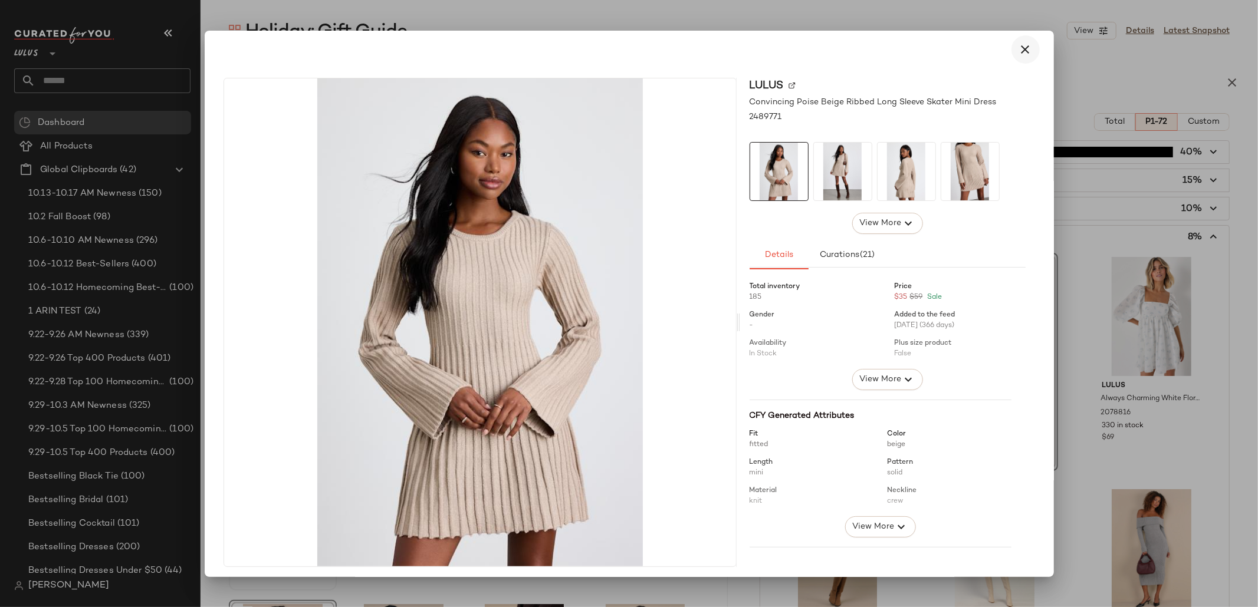
click at [1031, 48] on button "button" at bounding box center [1025, 49] width 28 height 28
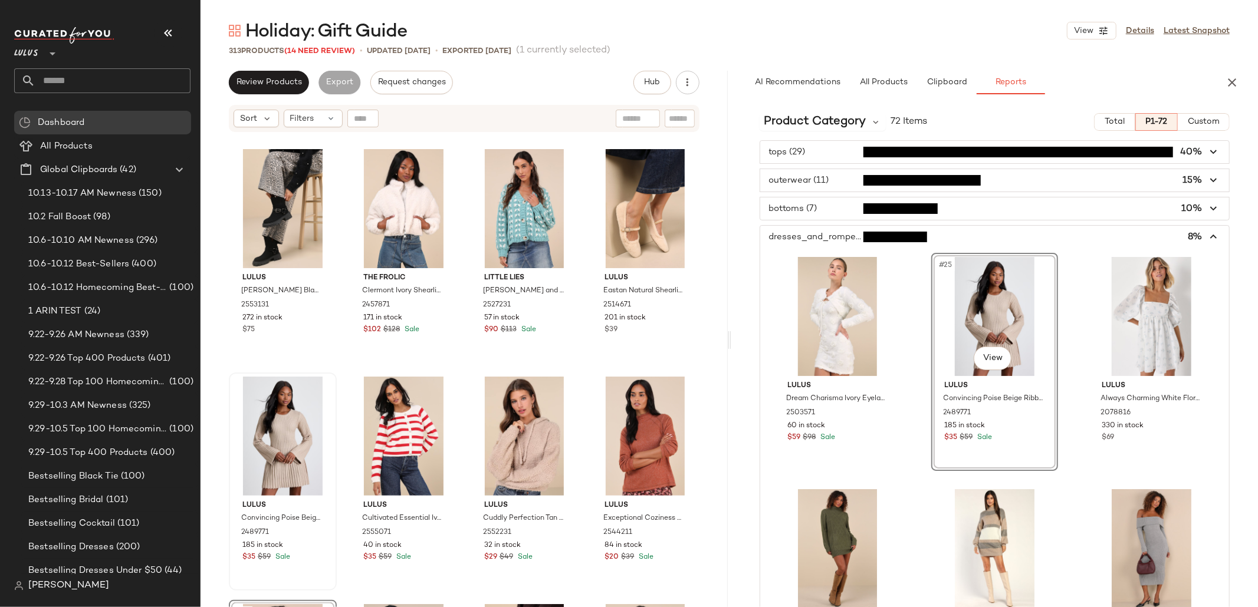
scroll to position [229, 0]
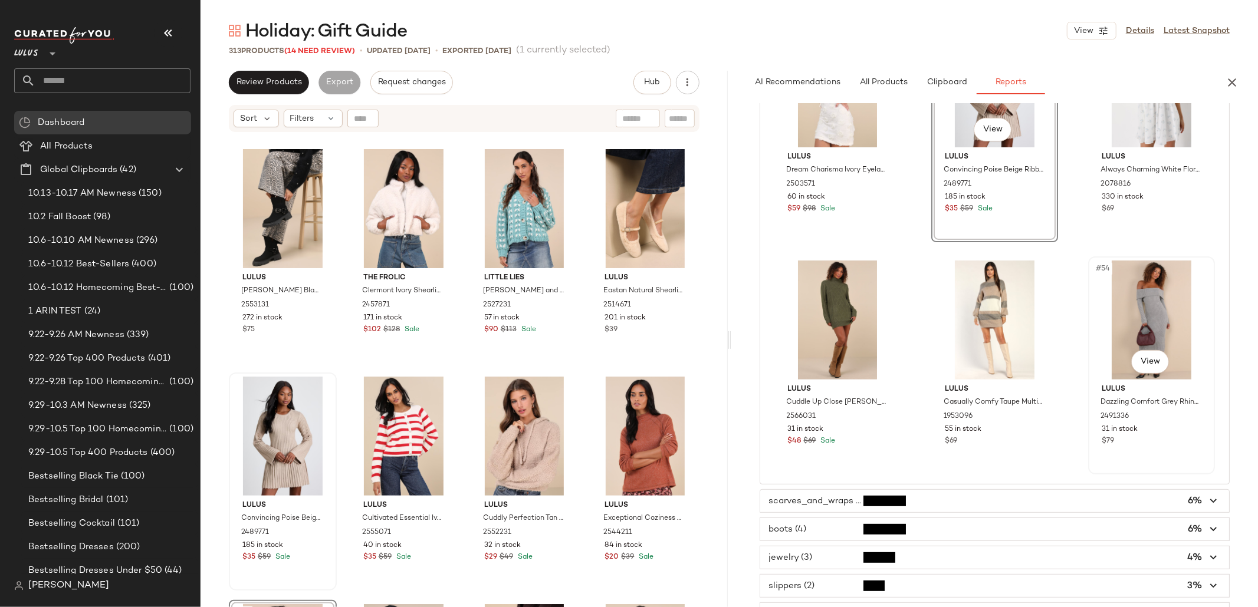
click at [1133, 308] on div "#54 View" at bounding box center [1151, 320] width 119 height 119
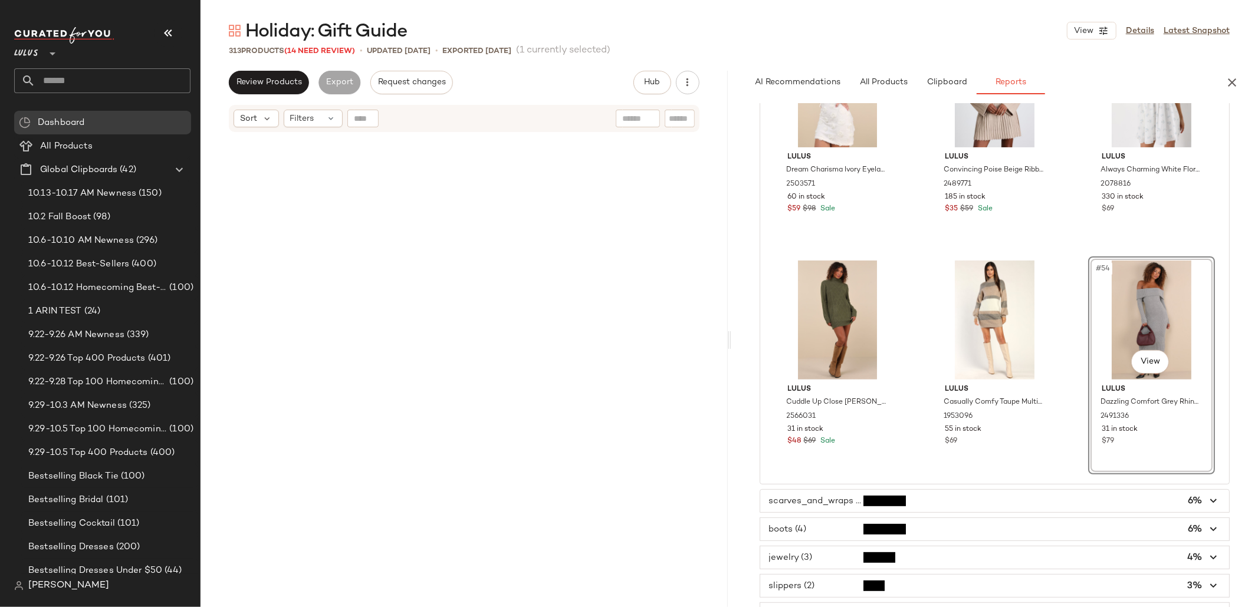
scroll to position [2732, 0]
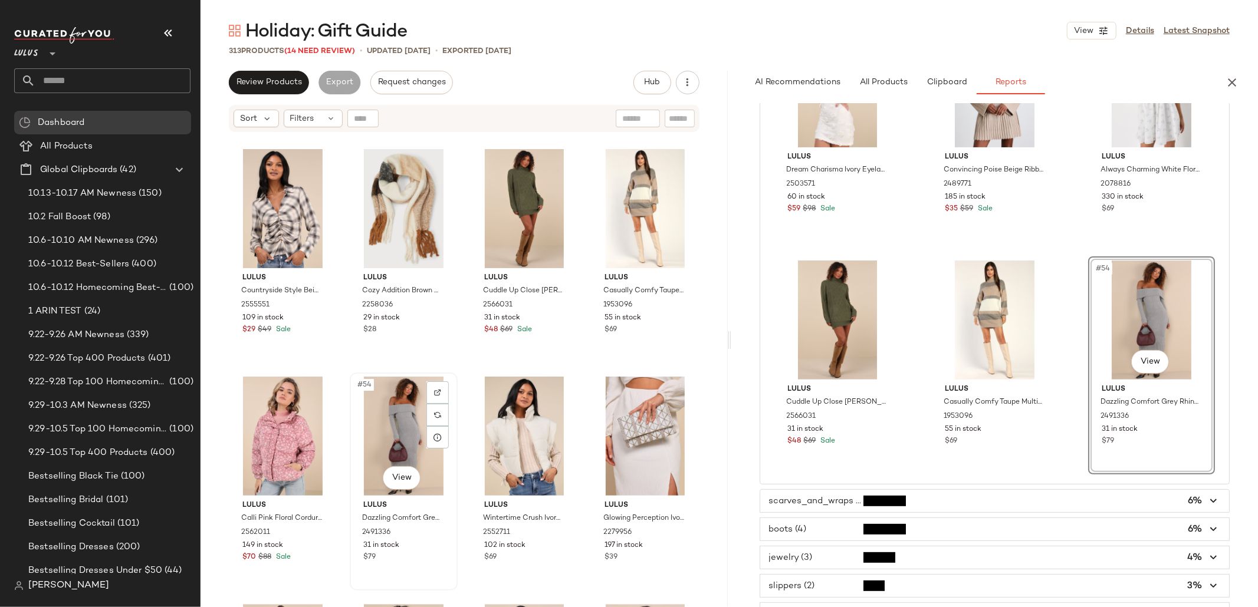
click at [383, 394] on div "#54 View" at bounding box center [404, 436] width 100 height 119
click at [391, 477] on body "Lulus ** Dashboard All Products Global Clipboards (42) 10.13-10.17 AM Newness (…" at bounding box center [629, 303] width 1258 height 607
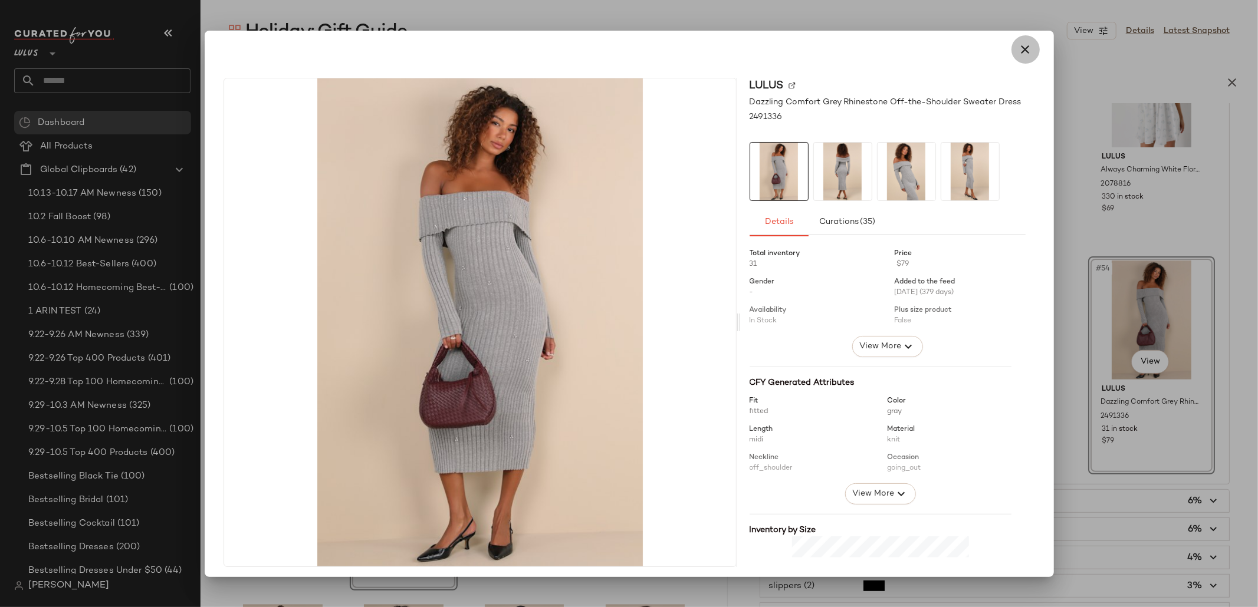
click at [1019, 48] on icon "button" at bounding box center [1026, 49] width 14 height 14
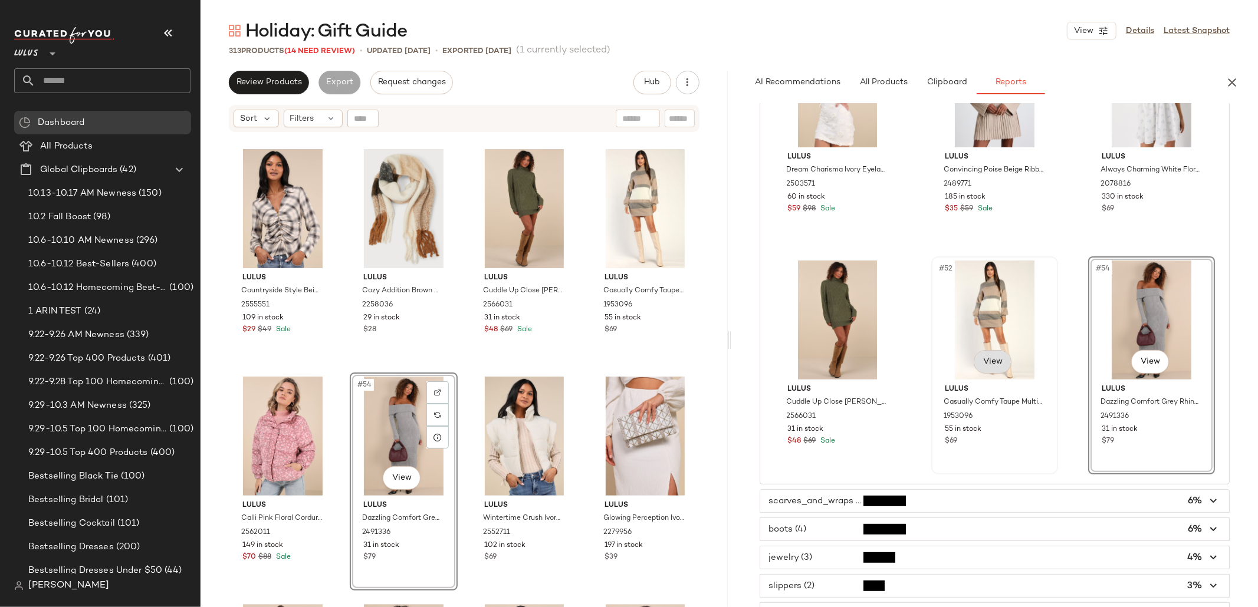
click at [983, 361] on span "View" at bounding box center [993, 361] width 20 height 9
click at [985, 310] on div "#52 View" at bounding box center [994, 320] width 119 height 119
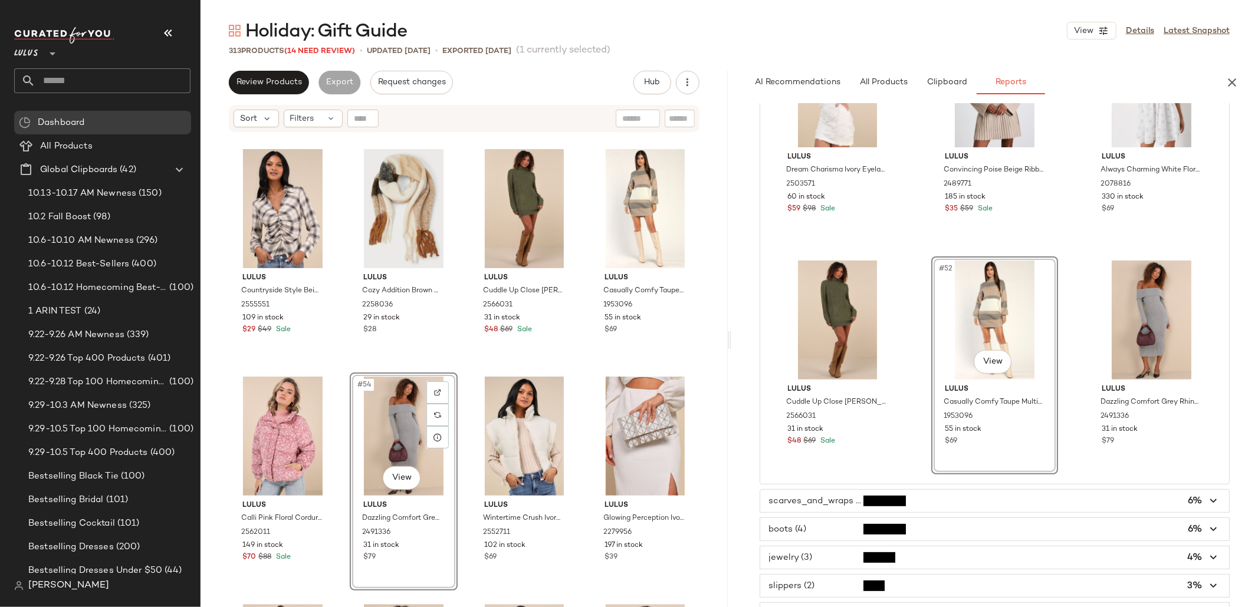
scroll to position [2504, 0]
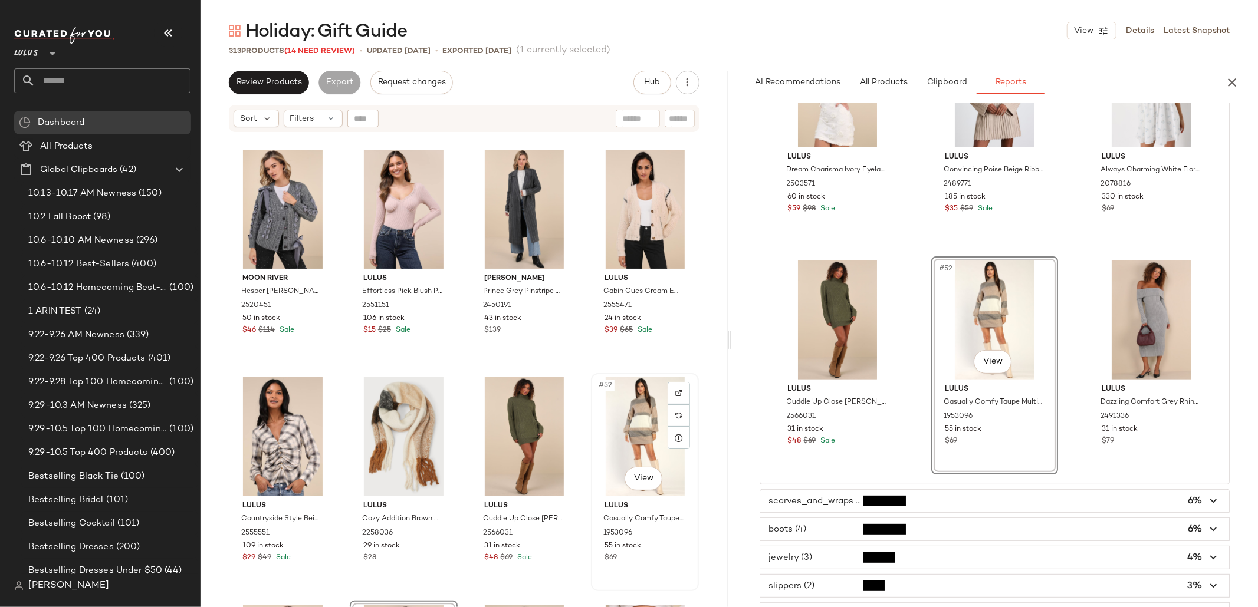
click at [642, 427] on div "#52 View" at bounding box center [645, 436] width 100 height 119
click at [650, 481] on body "Lulus ** Dashboard All Products Global Clipboards (42) 10.13-10.17 AM Newness (…" at bounding box center [629, 303] width 1258 height 607
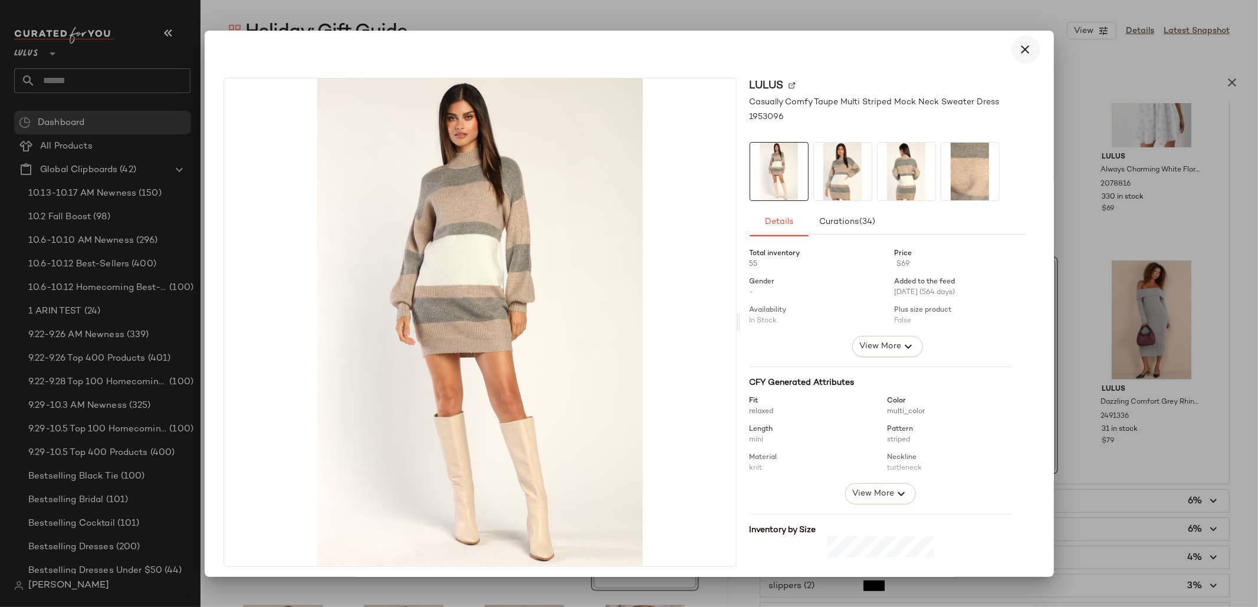
click at [1023, 47] on icon "button" at bounding box center [1026, 49] width 14 height 14
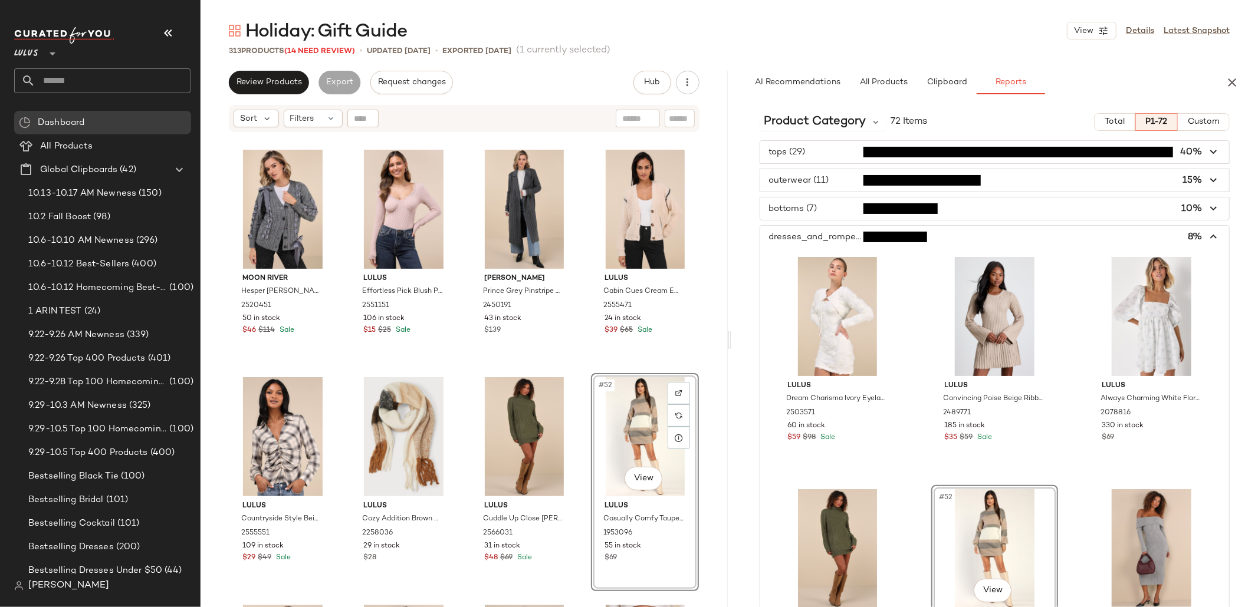
click at [772, 238] on span "button" at bounding box center [994, 237] width 469 height 22
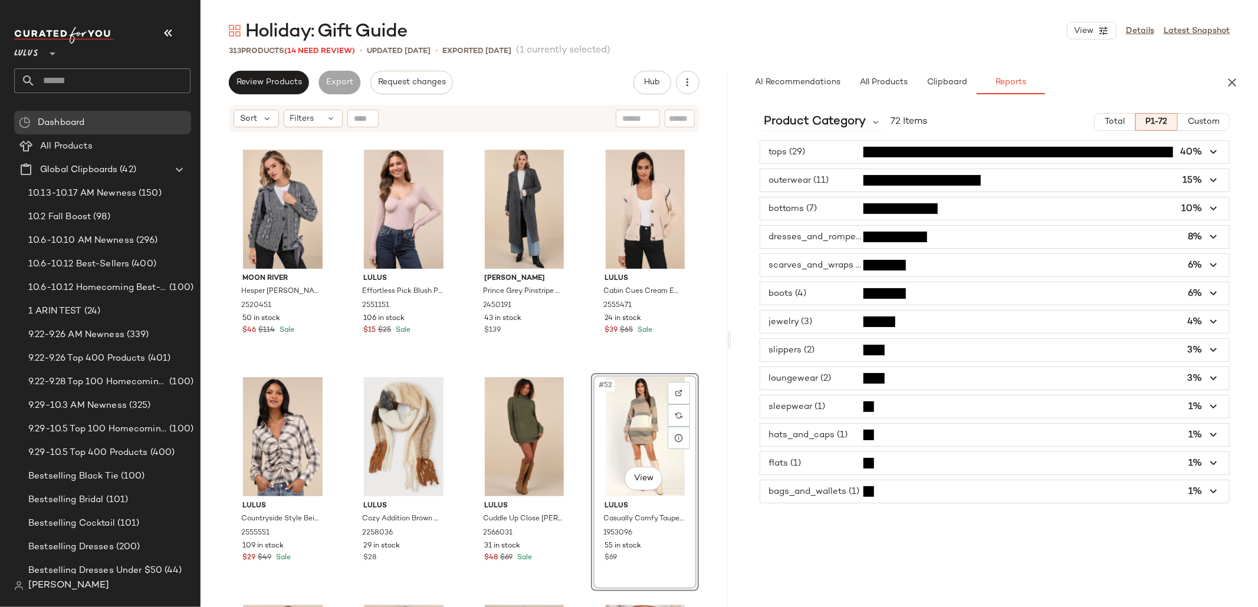
click at [780, 377] on span "button" at bounding box center [994, 378] width 469 height 22
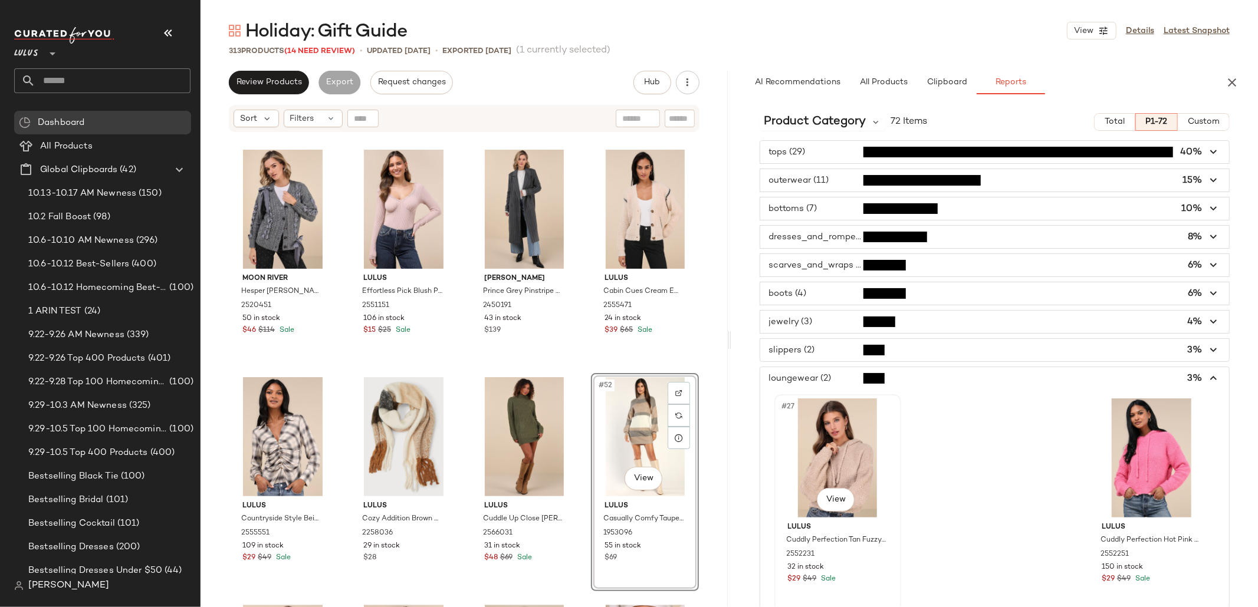
click at [844, 448] on div "#27 View" at bounding box center [838, 458] width 119 height 119
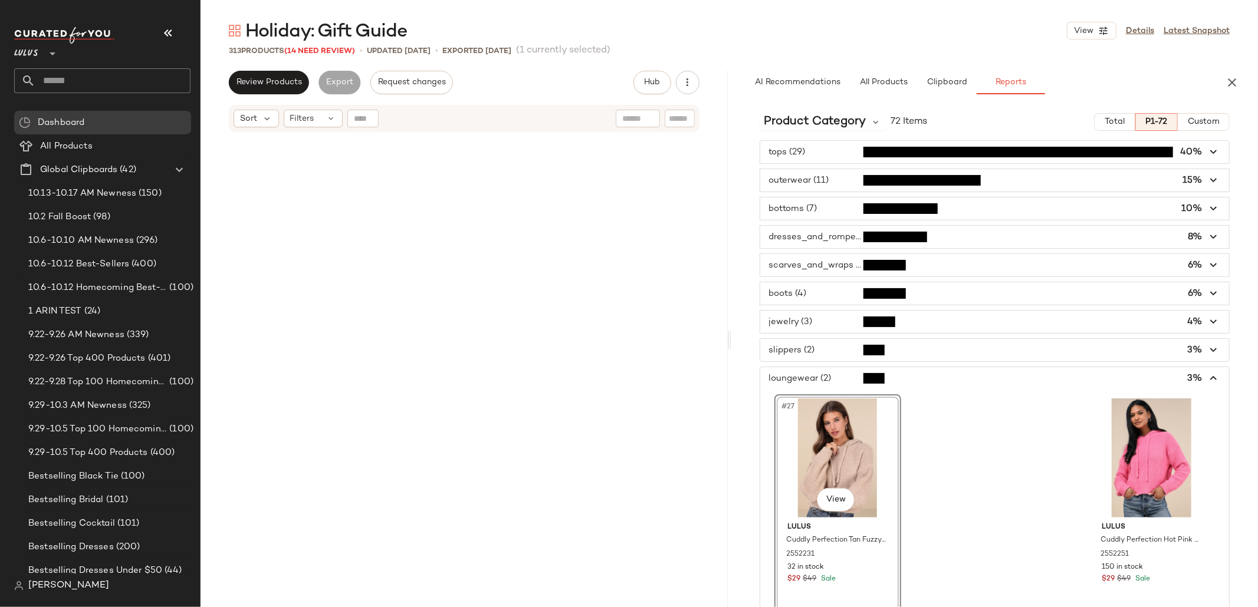
scroll to position [1138, 0]
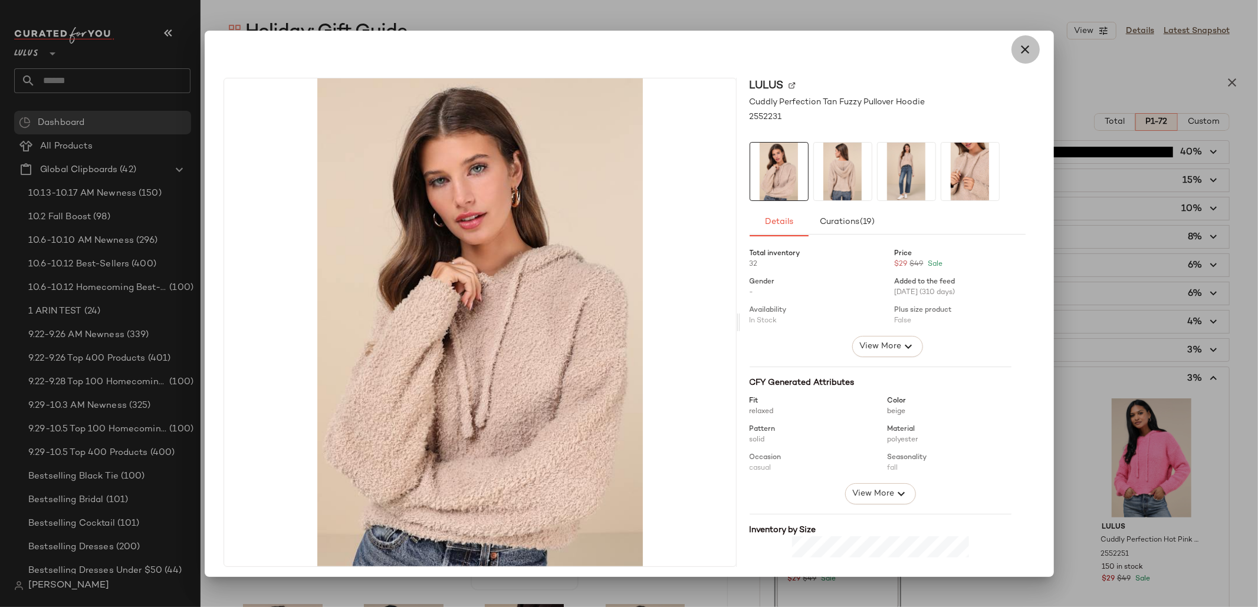
click at [1019, 47] on icon "button" at bounding box center [1026, 49] width 14 height 14
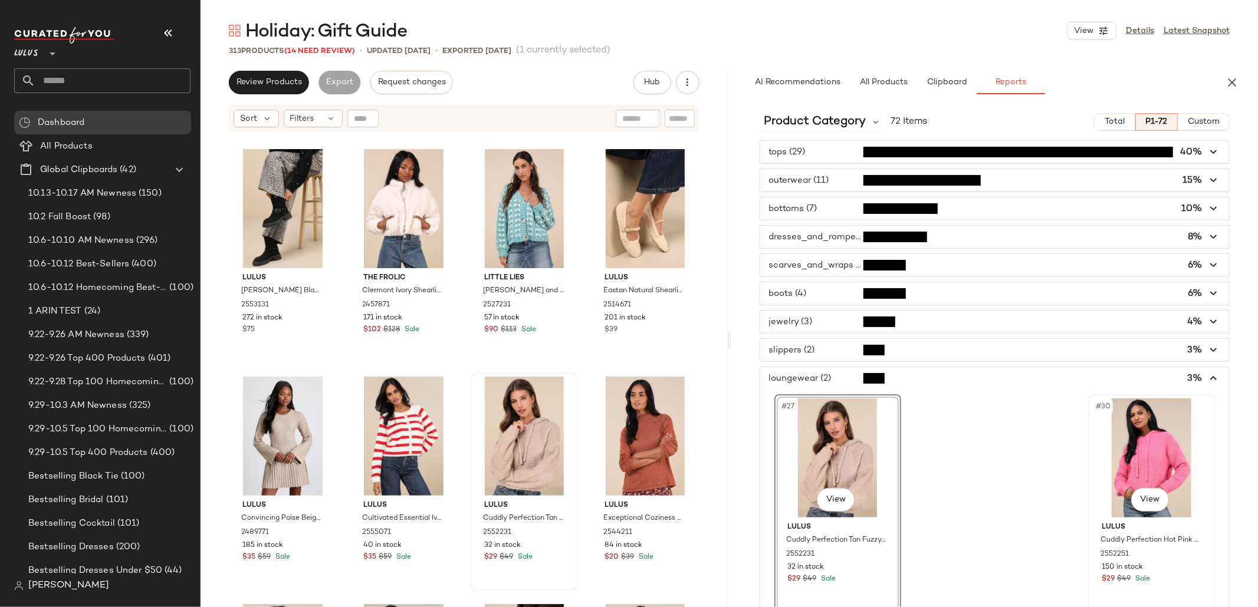
click at [1115, 419] on div "#30 View" at bounding box center [1151, 458] width 119 height 119
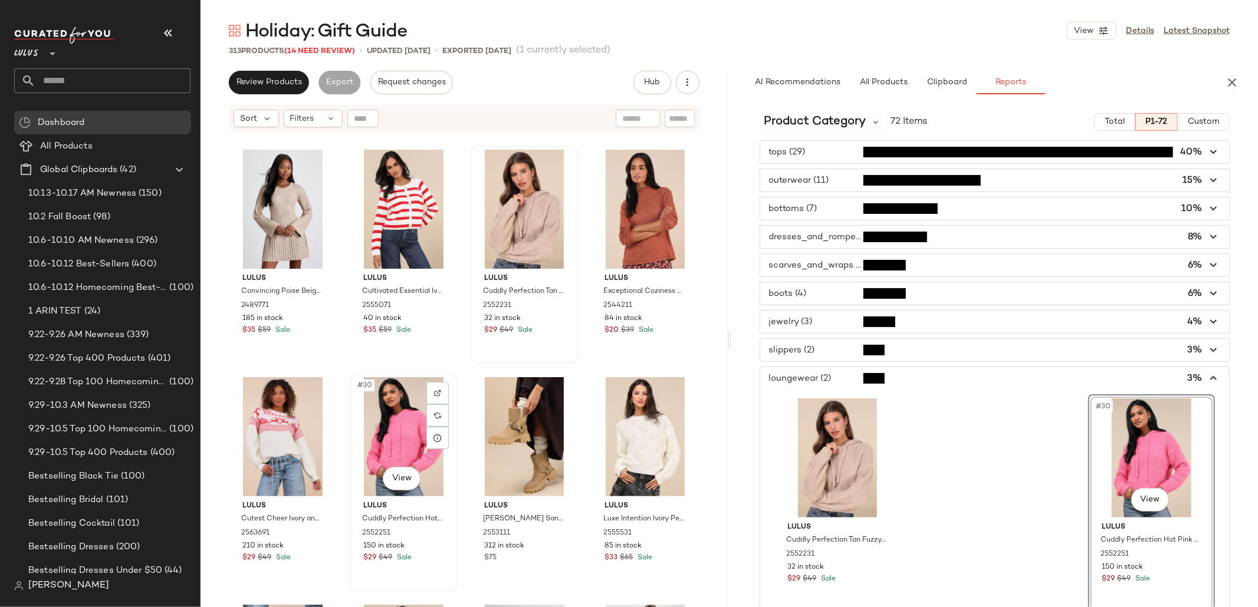
click at [387, 432] on div "#30 View" at bounding box center [404, 436] width 100 height 119
click at [397, 478] on body "Lulus ** Dashboard All Products Global Clipboards (42) 10.13-10.17 AM Newness (…" at bounding box center [629, 303] width 1258 height 607
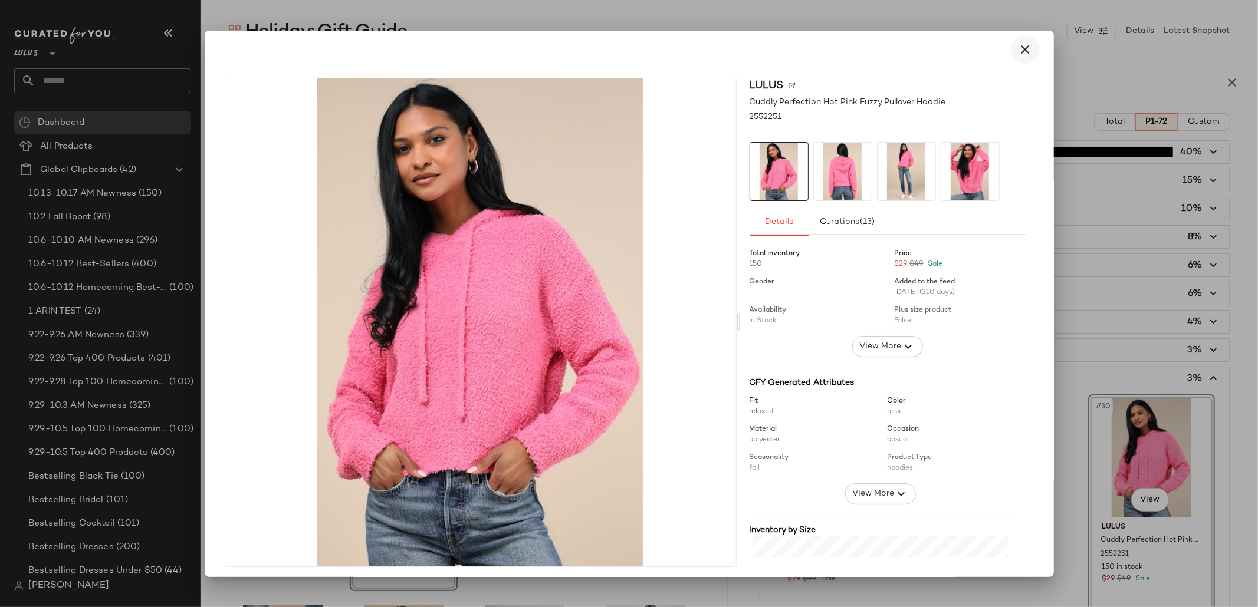
click at [1011, 55] on button "button" at bounding box center [1025, 49] width 28 height 28
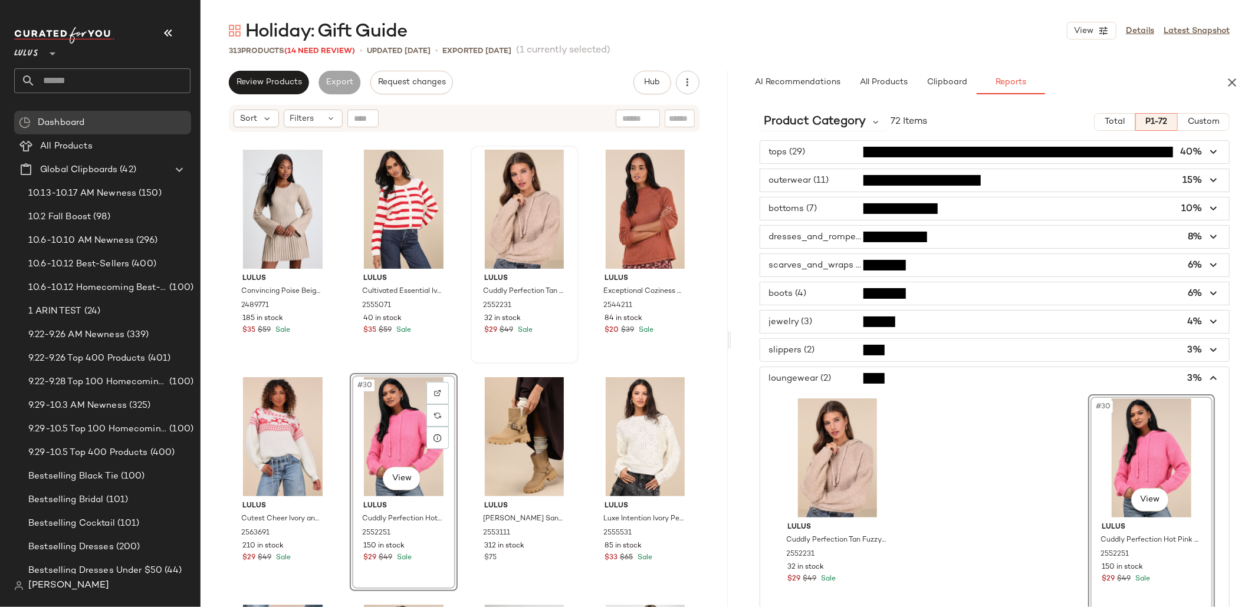
drag, startPoint x: 784, startPoint y: 375, endPoint x: 790, endPoint y: 369, distance: 7.9
click at [784, 375] on span "button" at bounding box center [994, 378] width 469 height 22
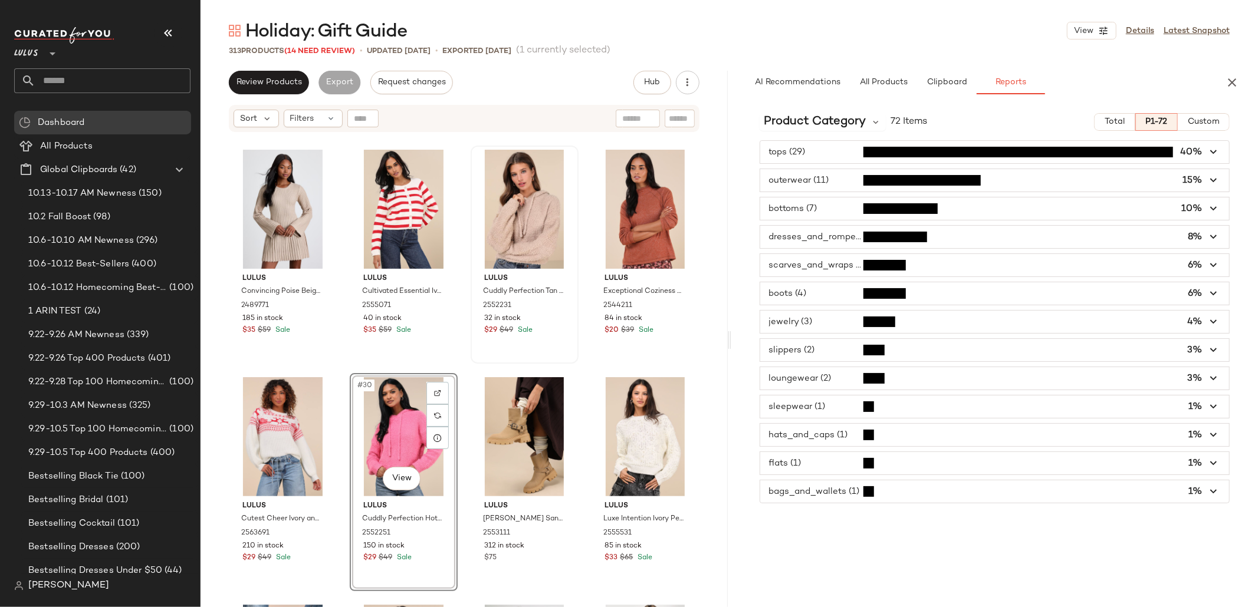
click at [785, 143] on span "button" at bounding box center [994, 152] width 469 height 22
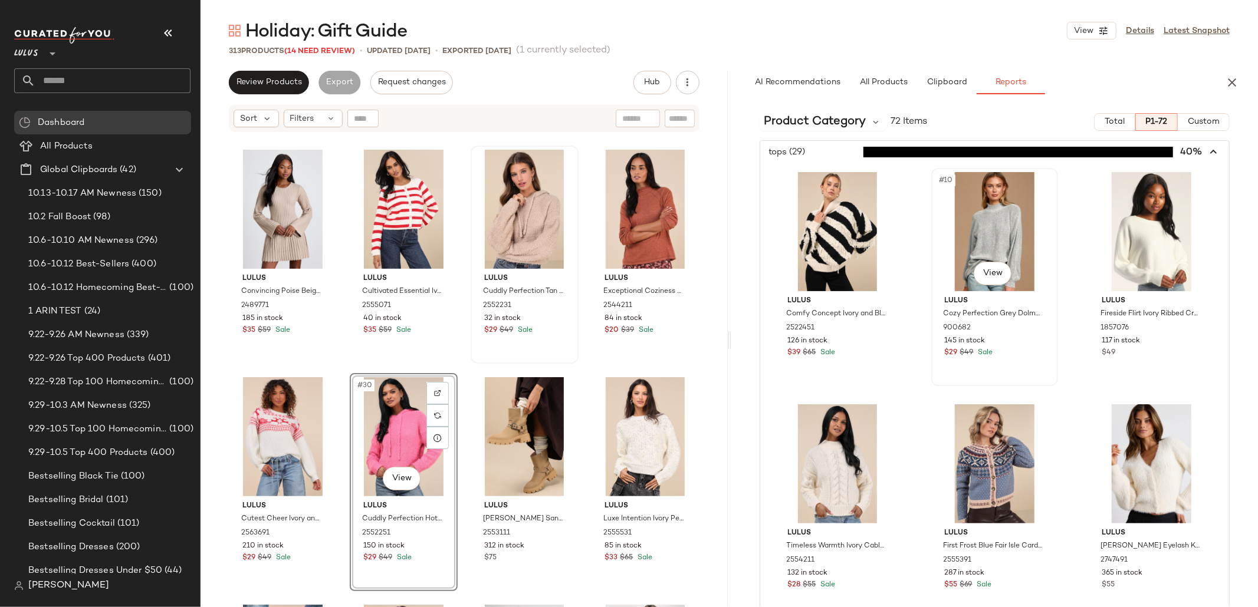
click at [950, 199] on div "#10 View" at bounding box center [994, 231] width 119 height 119
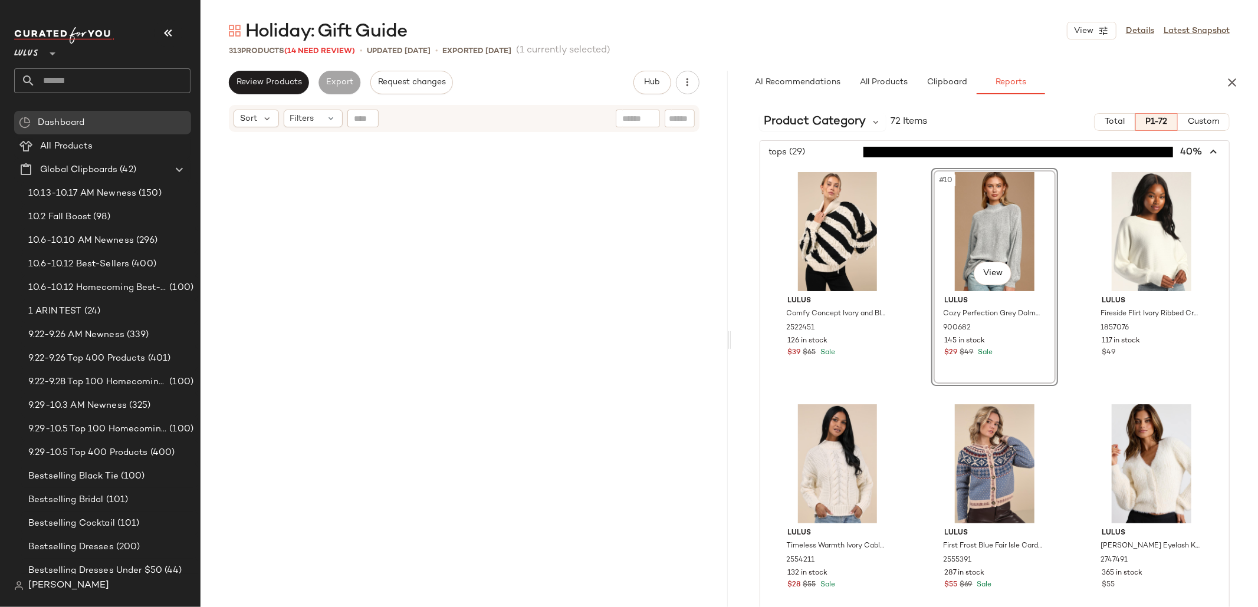
scroll to position [227, 0]
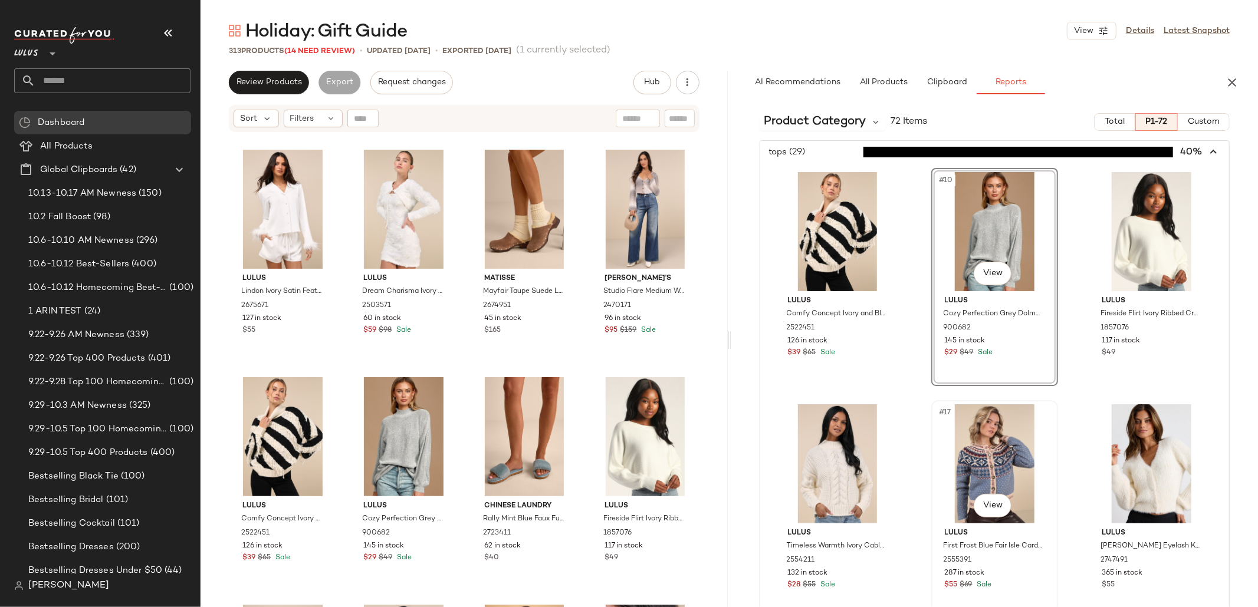
click at [976, 428] on div "#17 View" at bounding box center [994, 464] width 119 height 119
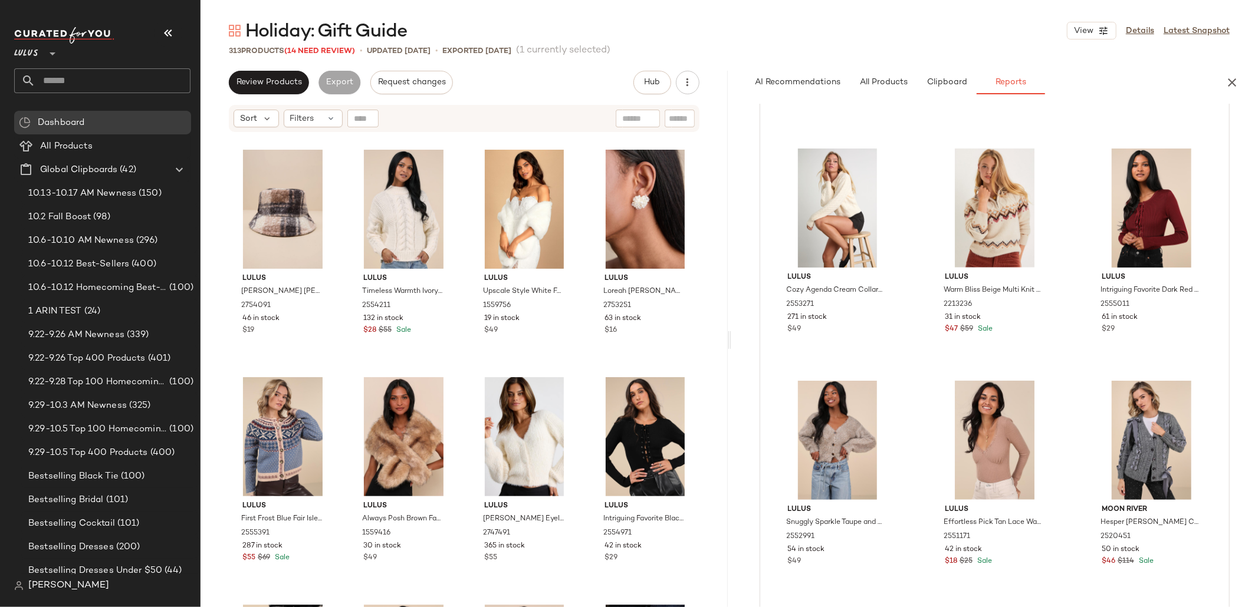
scroll to position [957, 0]
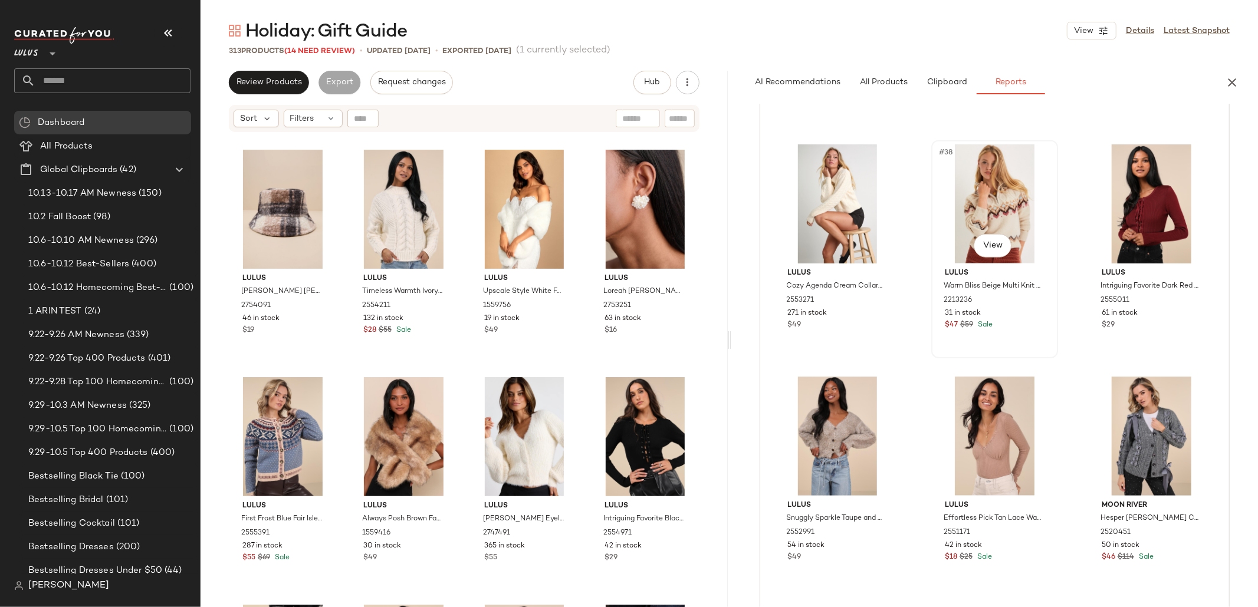
click at [988, 189] on div "#38 View" at bounding box center [994, 203] width 119 height 119
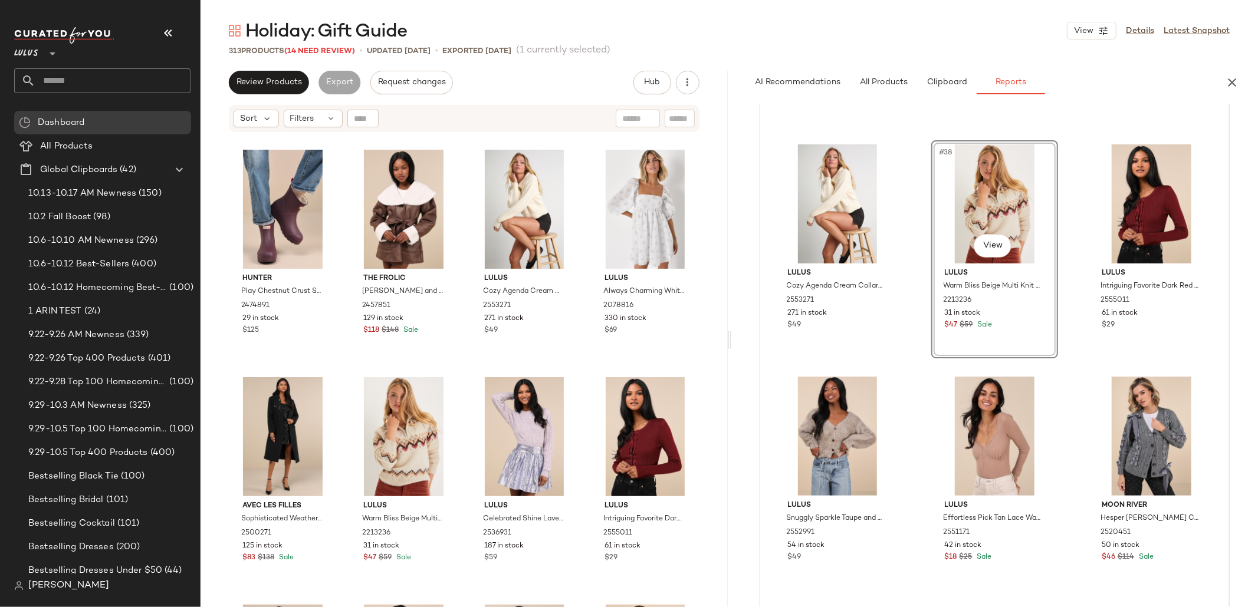
click at [990, 209] on div "#38 View" at bounding box center [994, 203] width 119 height 119
click at [990, 245] on span "View" at bounding box center [993, 245] width 20 height 9
click at [377, 410] on div "#38 View" at bounding box center [404, 436] width 100 height 119
click at [398, 405] on div "#38 View" at bounding box center [404, 436] width 100 height 119
click at [397, 471] on body "Lulus ** Dashboard All Products Global Clipboards (42) 10.13-10.17 AM Newness (…" at bounding box center [629, 303] width 1258 height 607
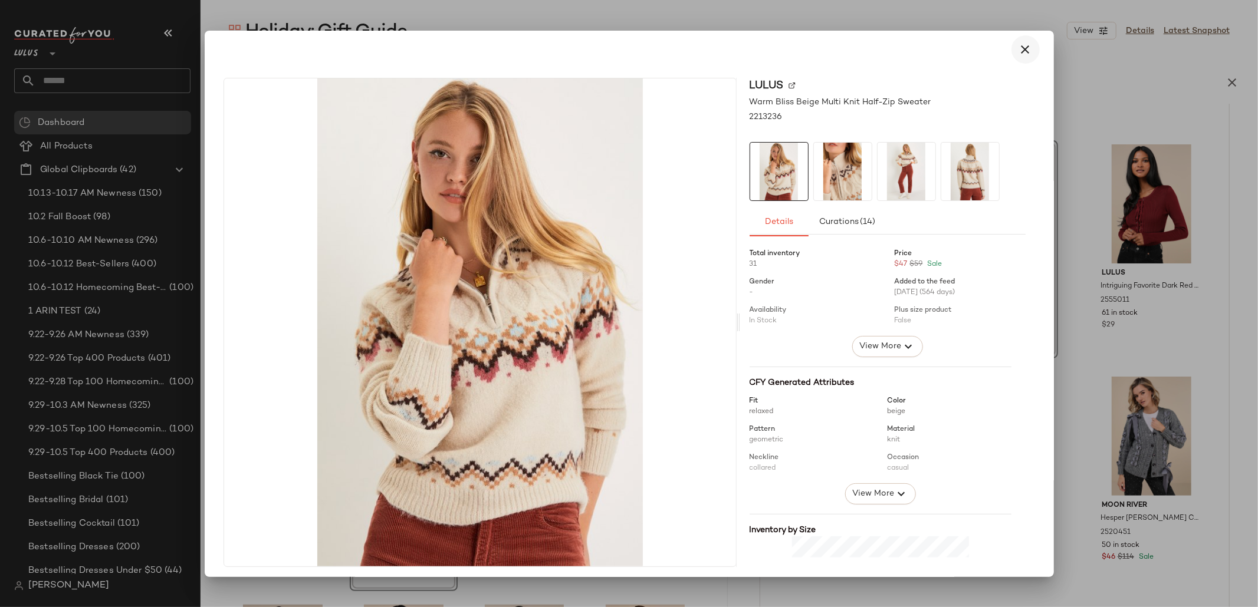
click at [1019, 49] on icon "button" at bounding box center [1026, 49] width 14 height 14
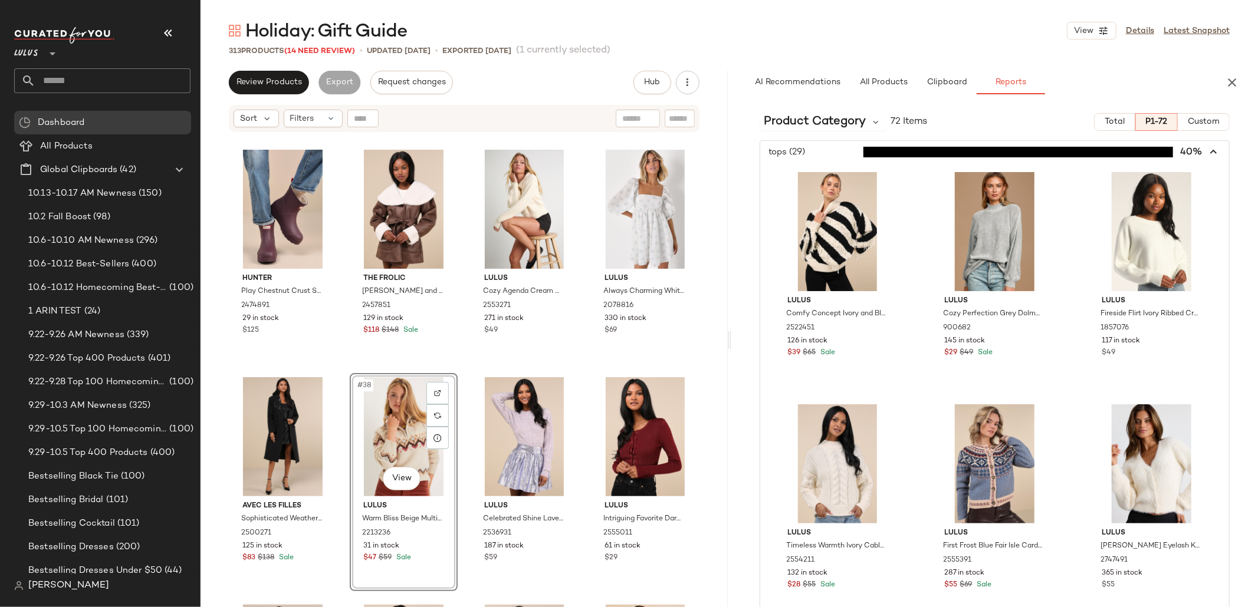
click at [802, 145] on span "button" at bounding box center [994, 152] width 469 height 22
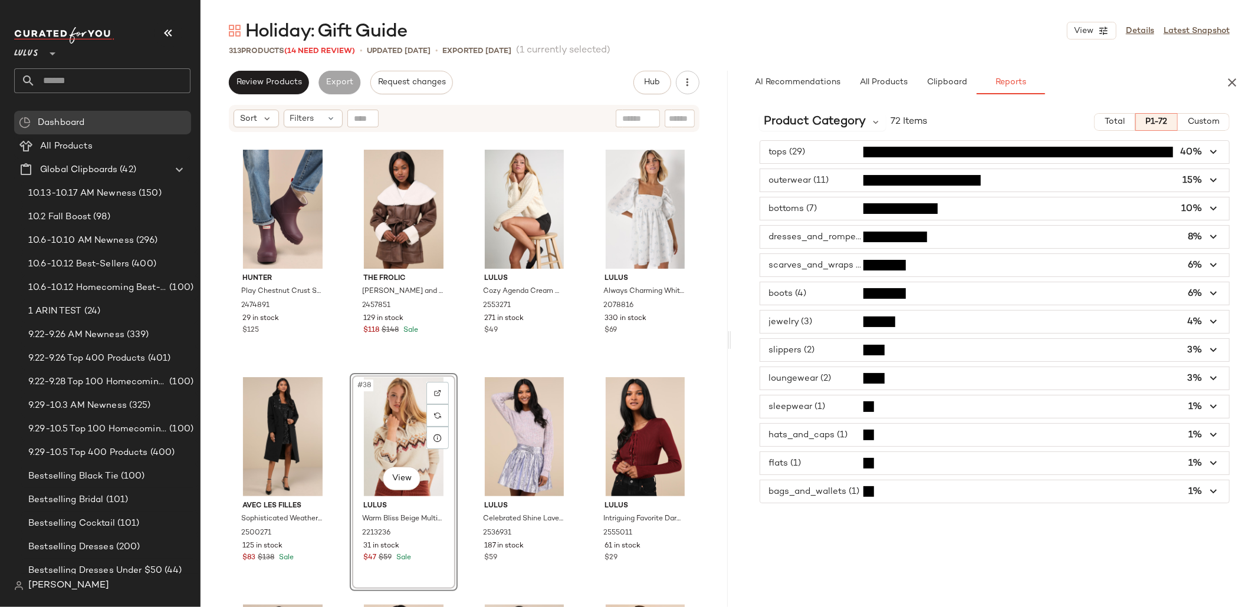
click at [802, 185] on span "button" at bounding box center [994, 180] width 469 height 22
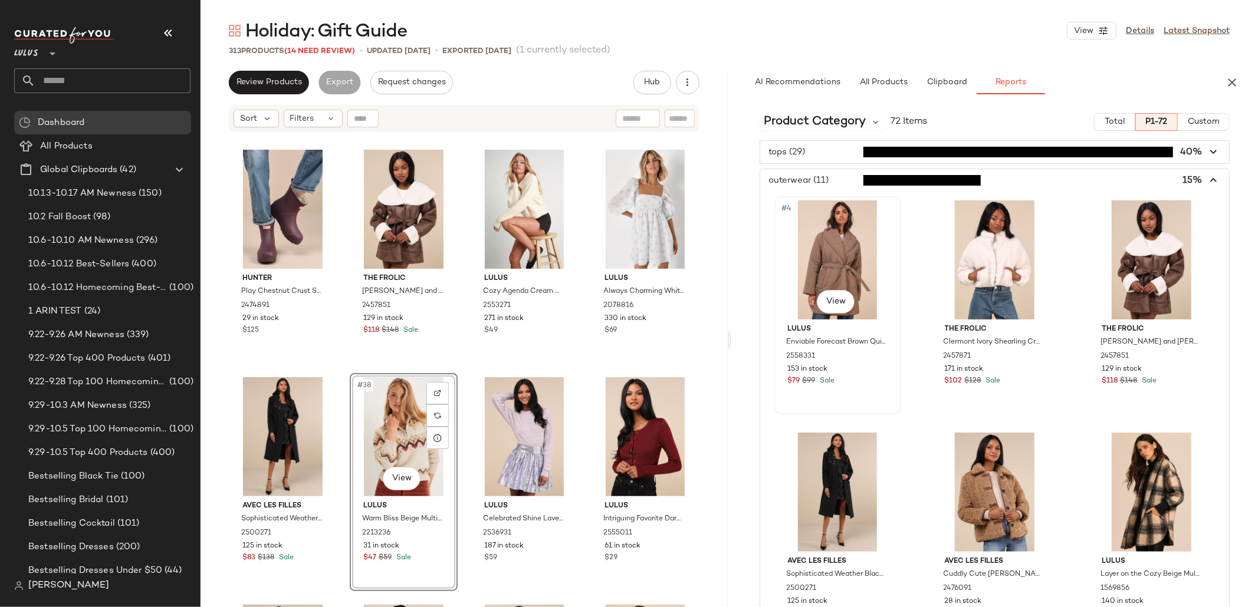
click at [811, 245] on div "#4 View" at bounding box center [838, 260] width 119 height 119
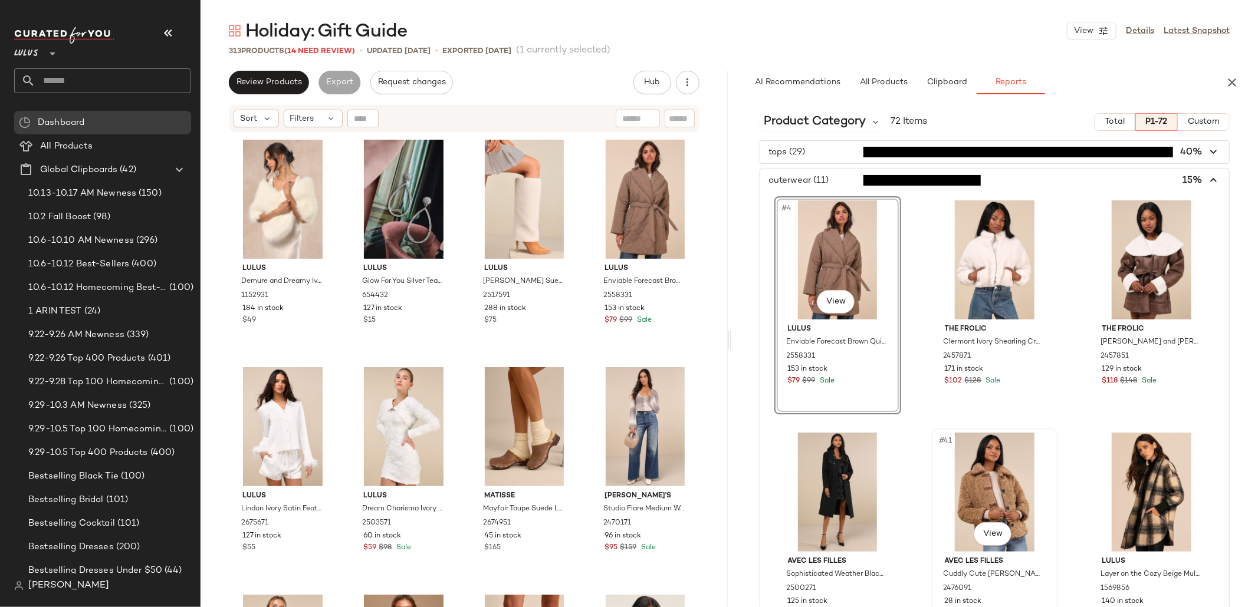
click at [965, 468] on div "#41 View" at bounding box center [994, 492] width 119 height 119
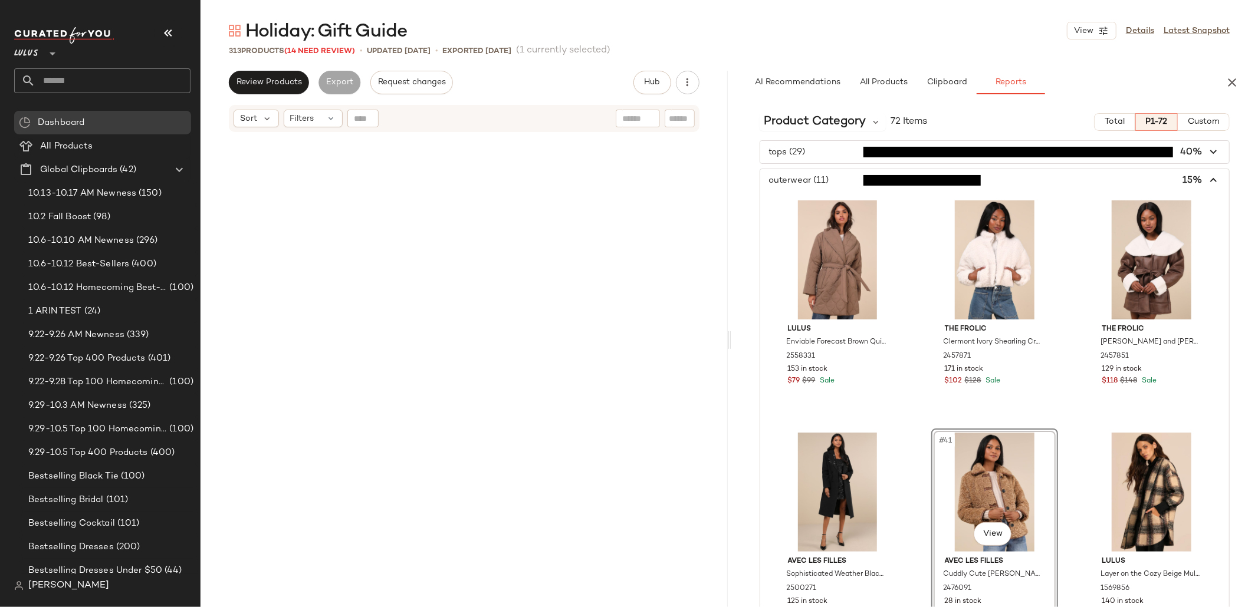
scroll to position [2049, 0]
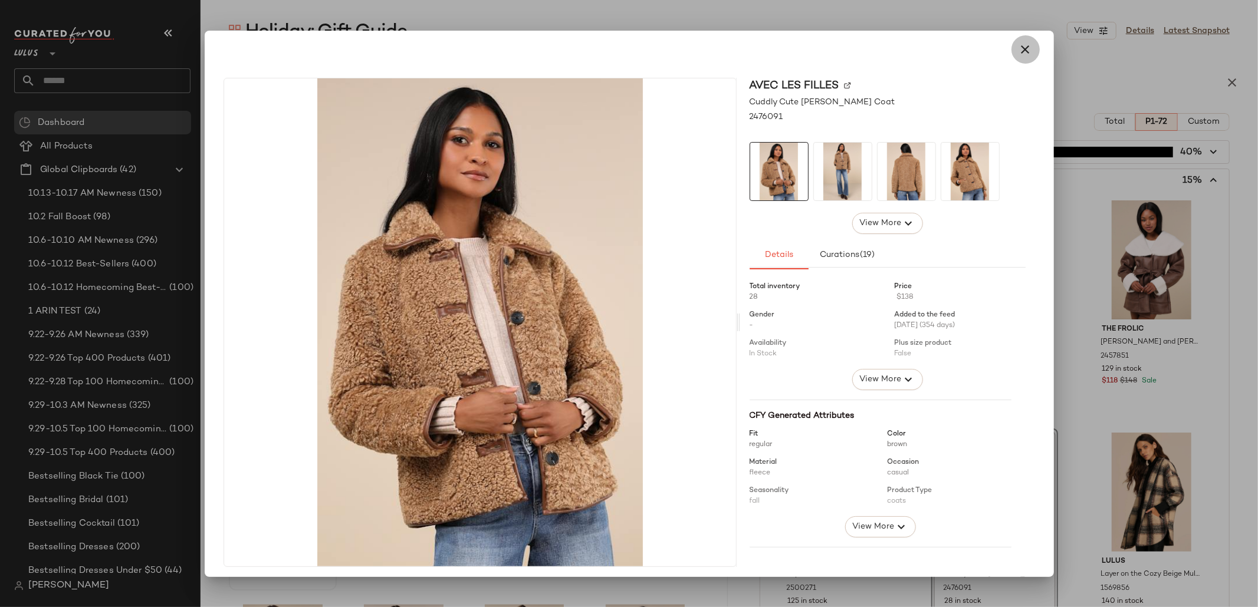
click at [1019, 52] on icon "button" at bounding box center [1026, 49] width 14 height 14
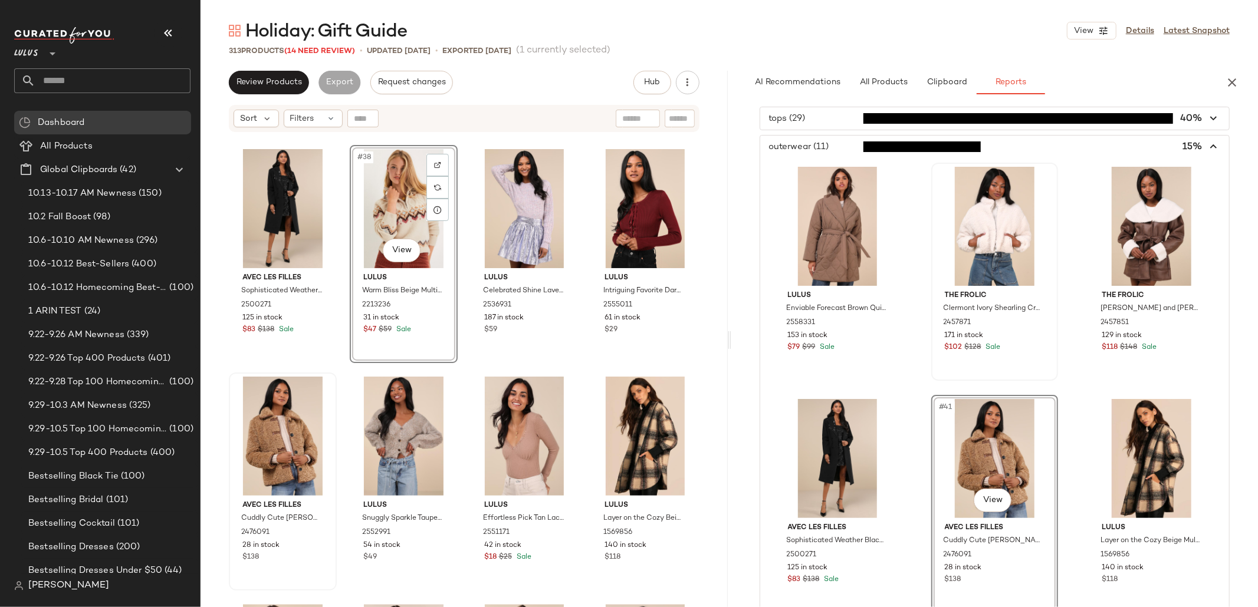
scroll to position [0, 0]
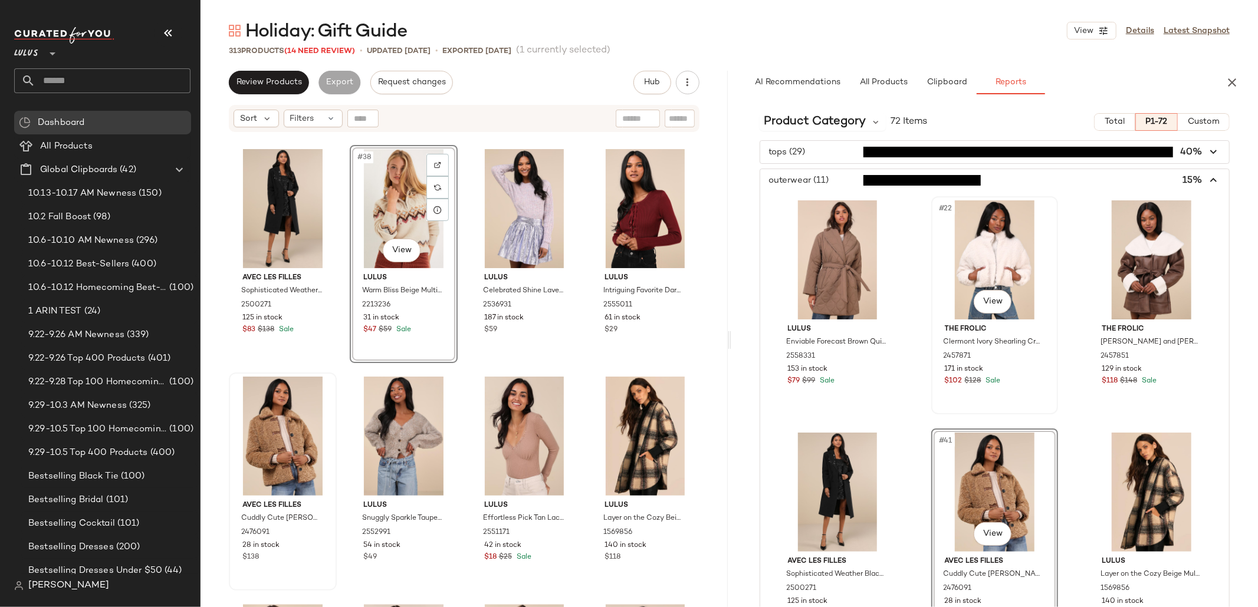
click at [1002, 258] on div "#22 View" at bounding box center [994, 260] width 119 height 119
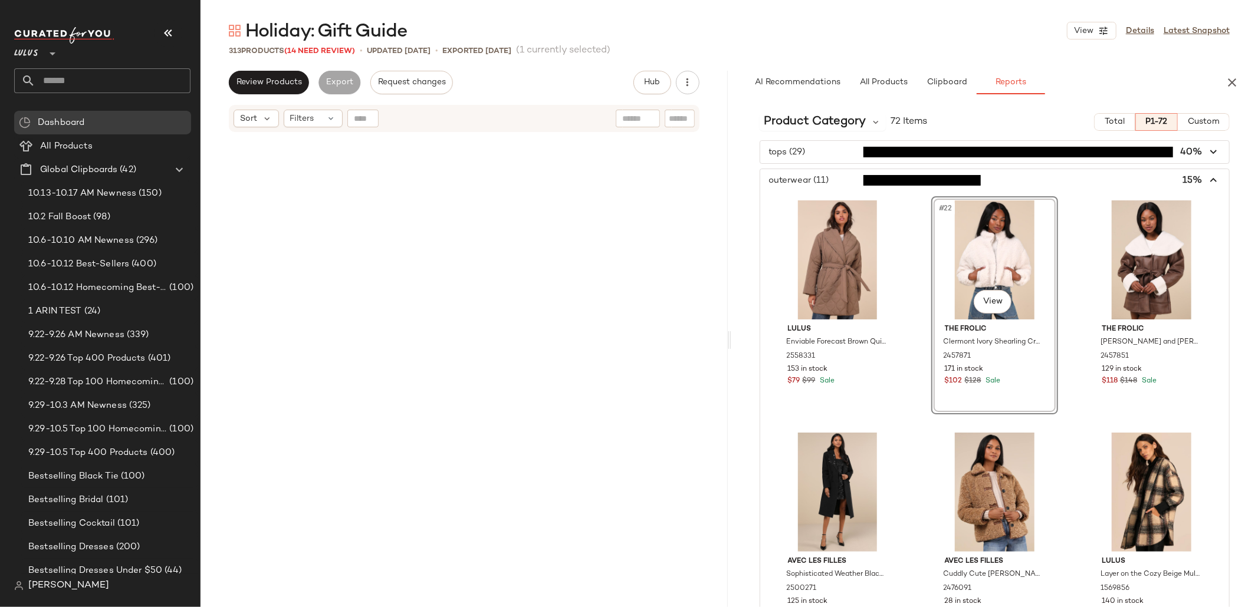
scroll to position [911, 0]
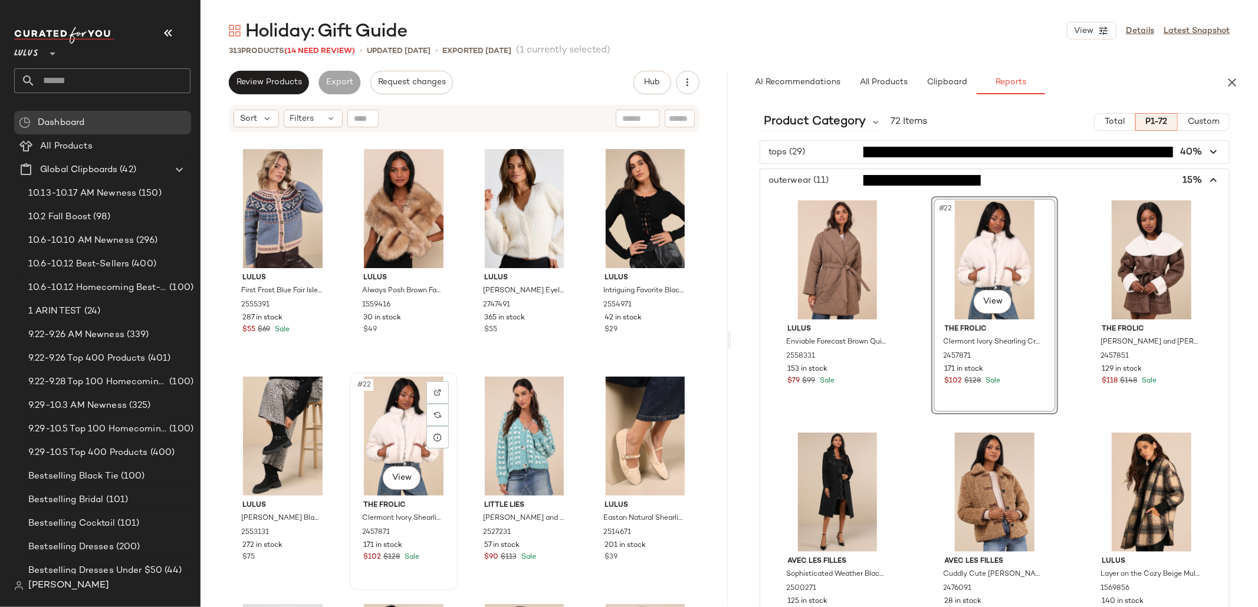
click at [422, 419] on div "#22 View" at bounding box center [404, 436] width 100 height 119
click at [398, 481] on body "Lulus ** Dashboard All Products Global Clipboards (42) 10.13-10.17 AM Newness (…" at bounding box center [629, 303] width 1258 height 607
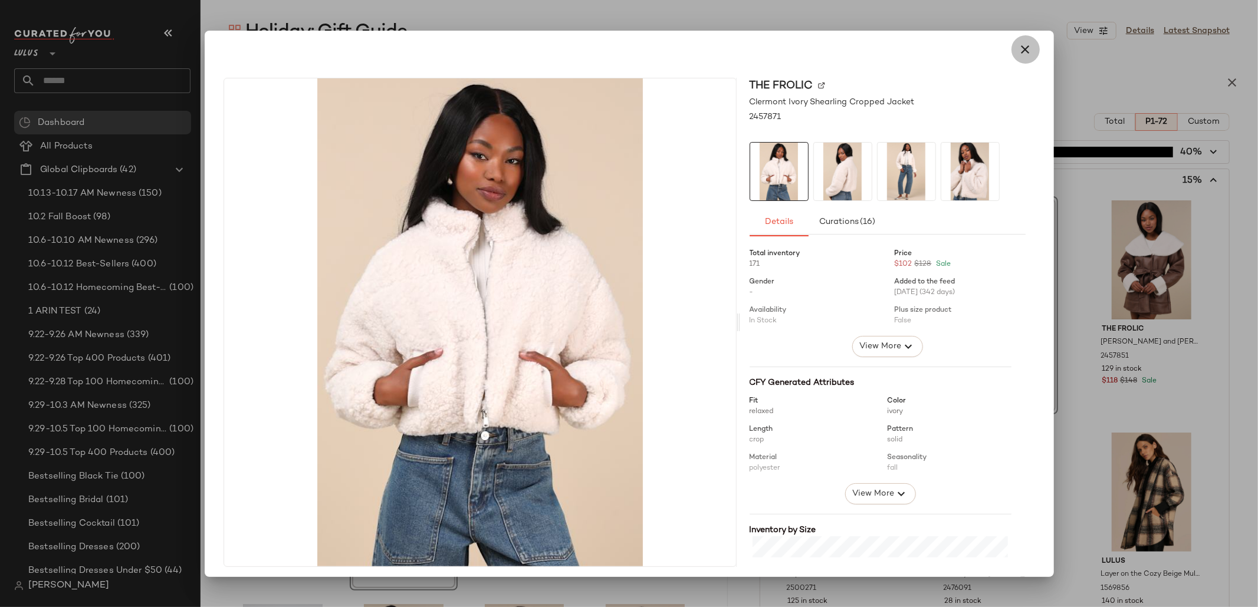
click at [1019, 52] on icon "button" at bounding box center [1026, 49] width 14 height 14
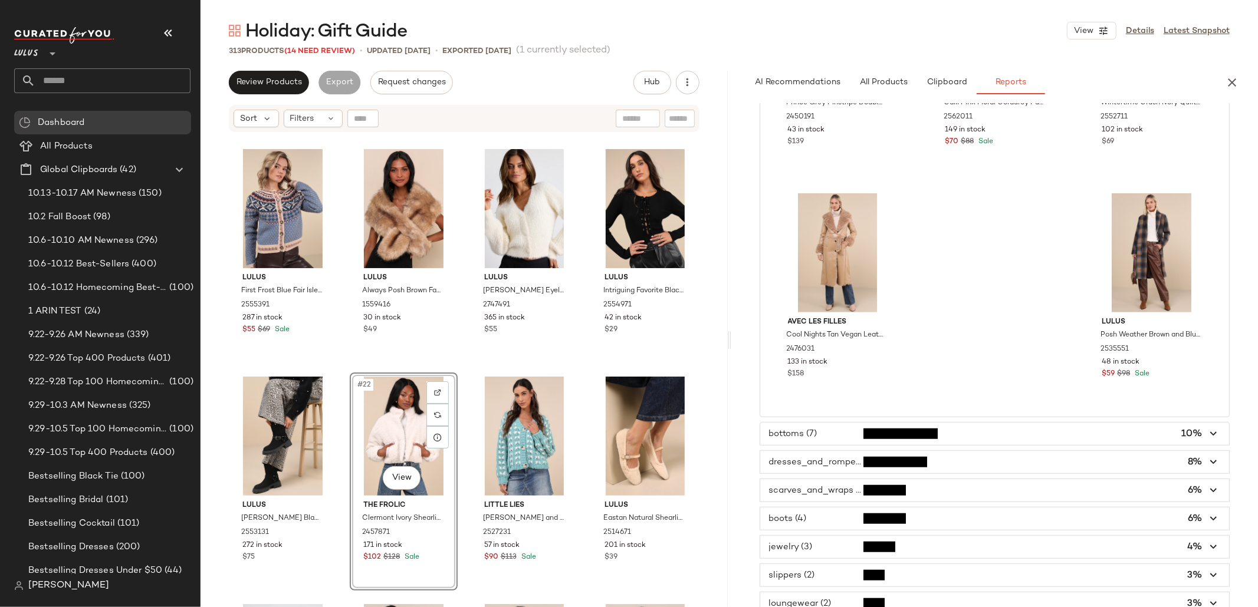
scroll to position [783, 0]
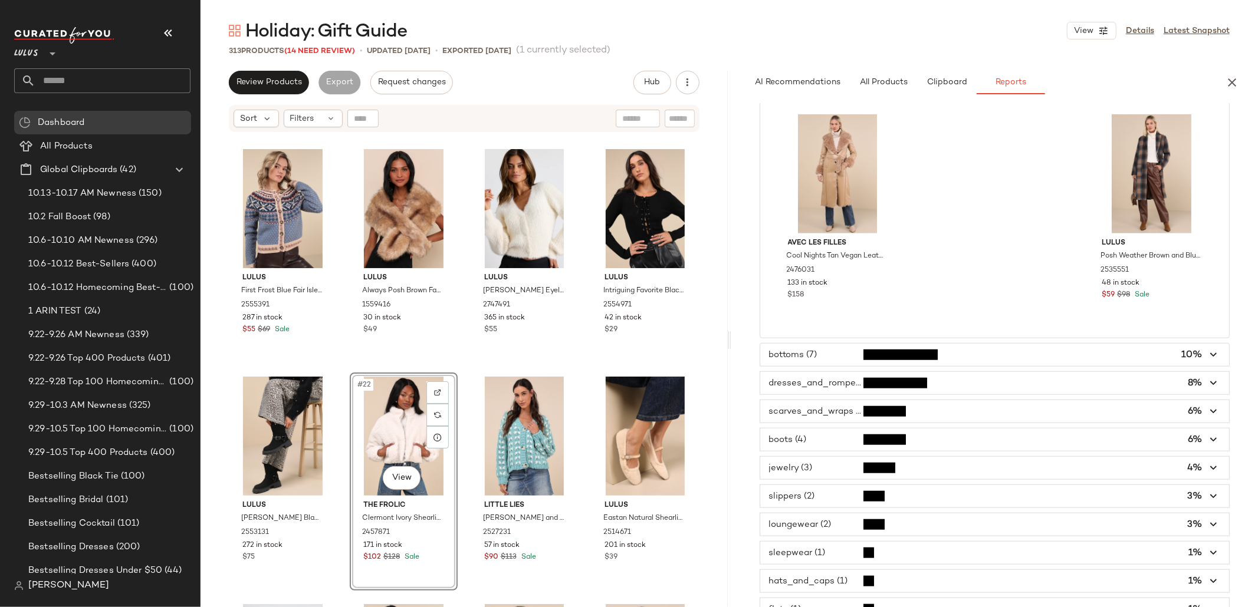
click at [783, 381] on span "button" at bounding box center [994, 383] width 469 height 22
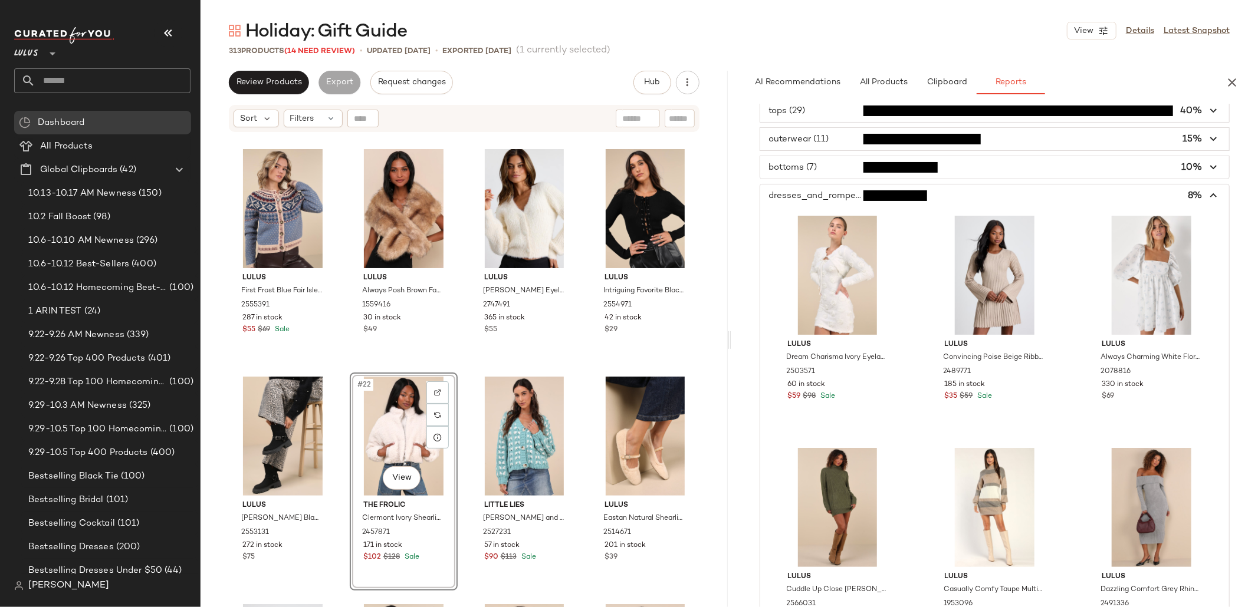
scroll to position [0, 0]
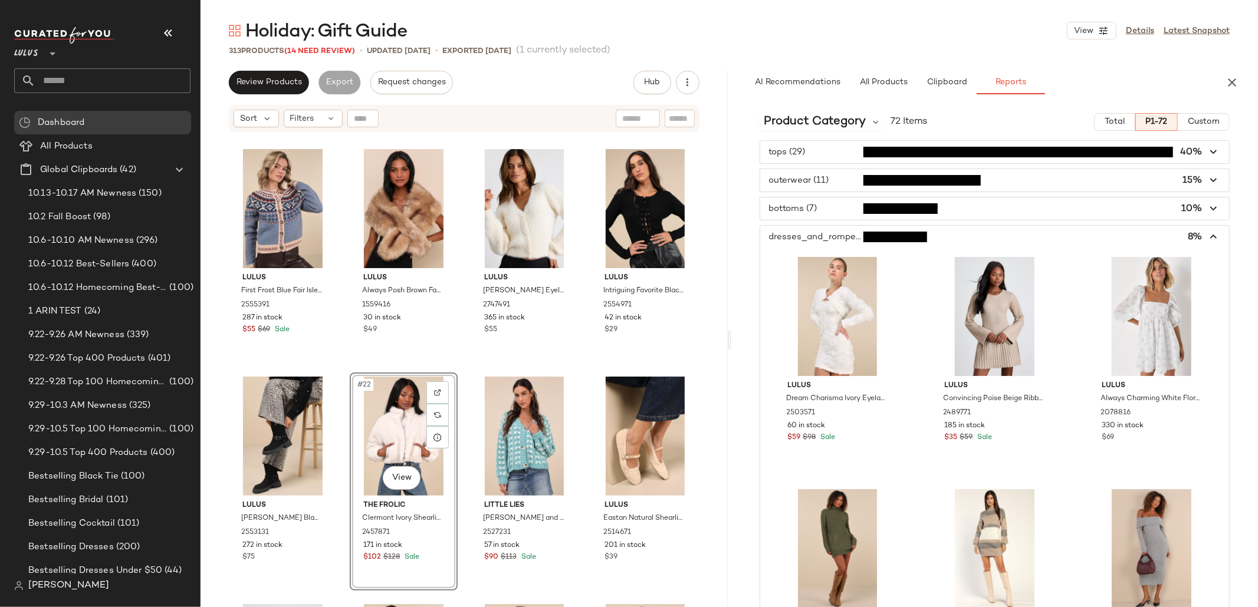
click at [791, 231] on span "button" at bounding box center [994, 237] width 469 height 22
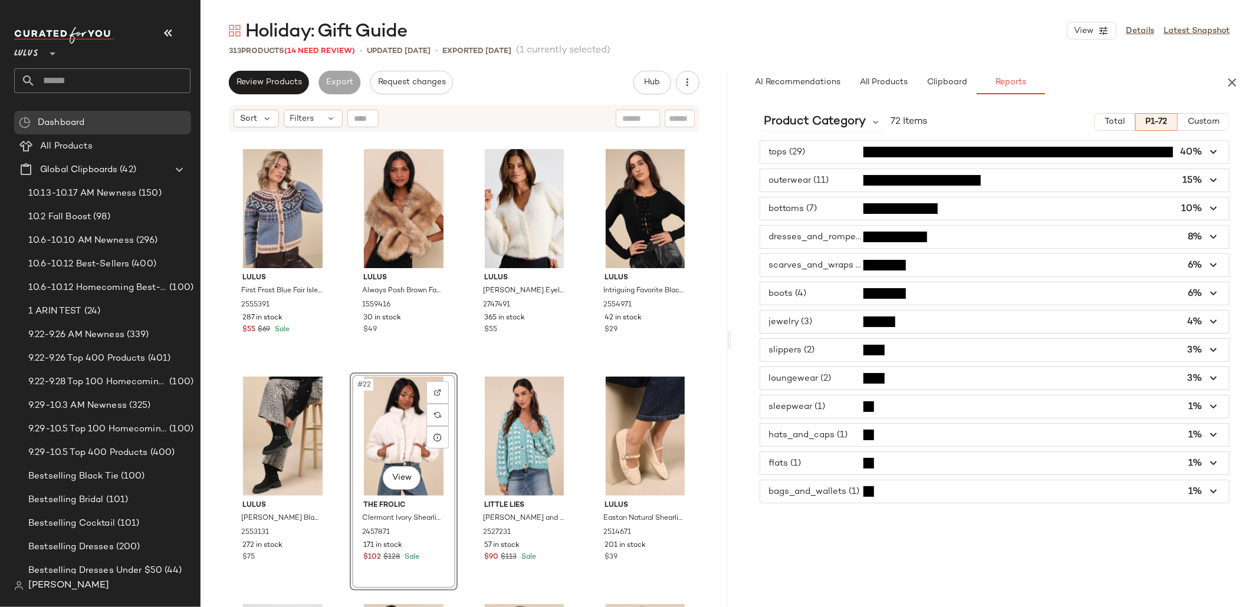
click at [797, 149] on span "button" at bounding box center [994, 152] width 469 height 22
